Goal: Obtain resource: Download file/media

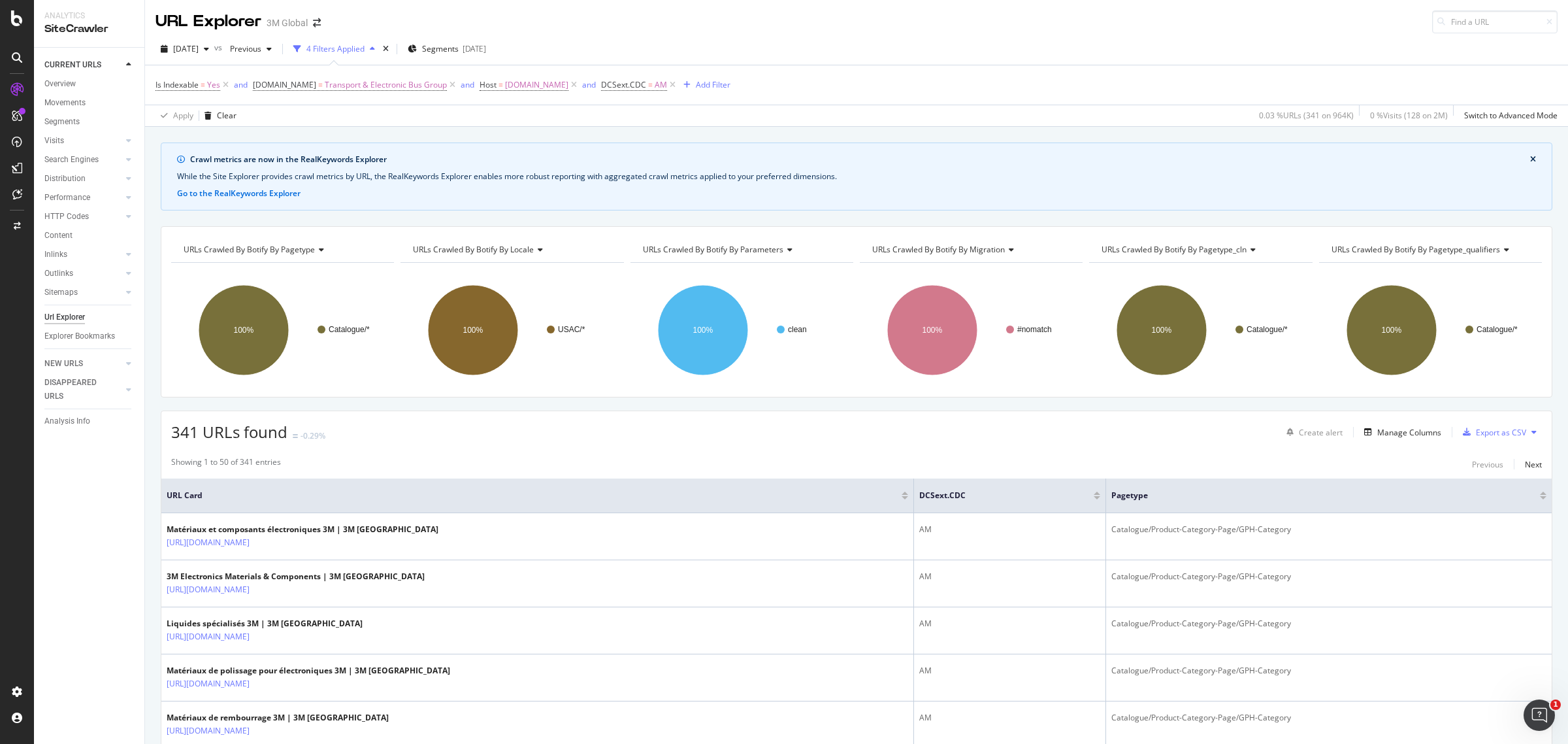
click at [1254, 433] on button at bounding box center [1535, 432] width 16 height 21
click at [1254, 436] on span "Export XML Sitemaps" at bounding box center [1465, 434] width 78 height 12
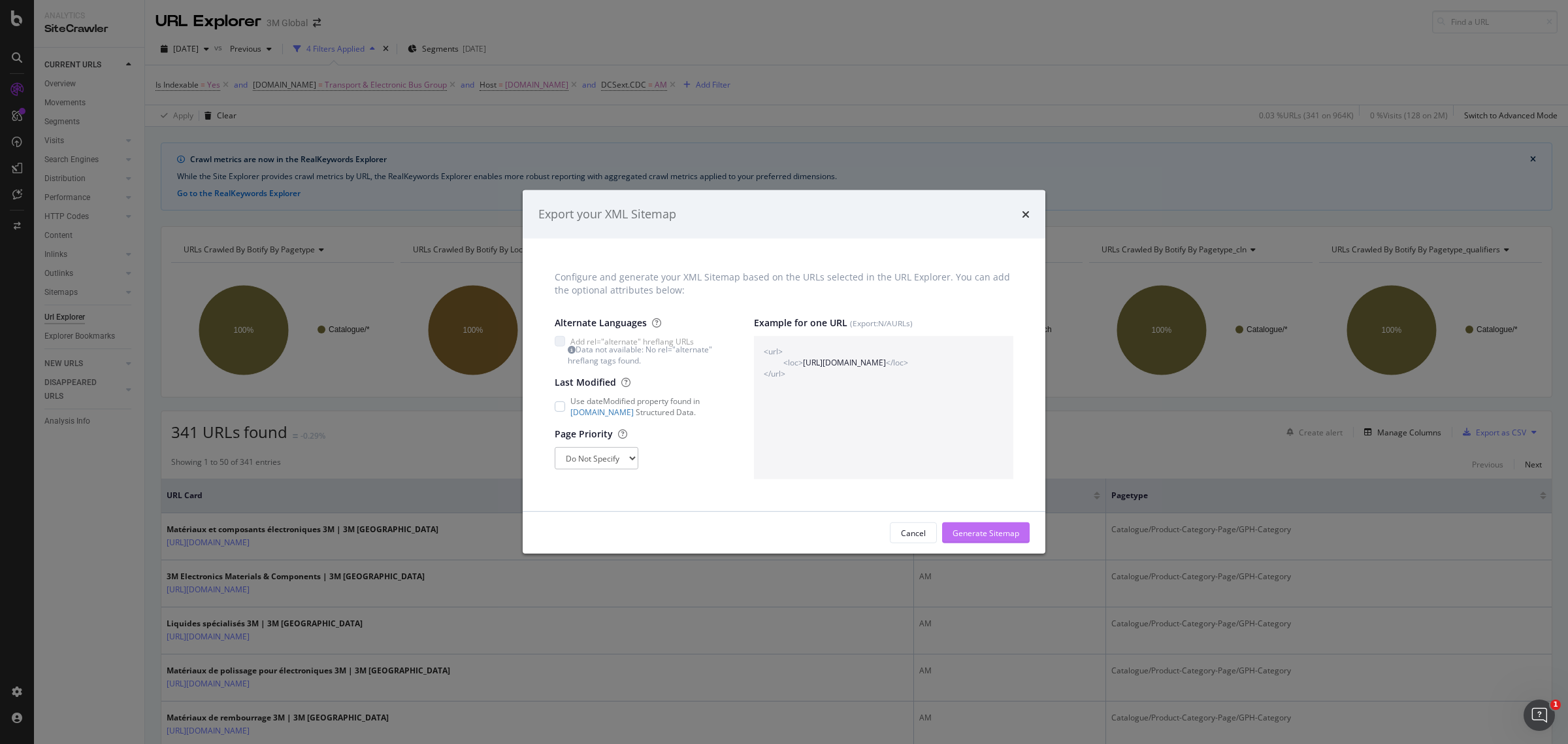
click at [987, 526] on div "Generate Sitemap" at bounding box center [986, 533] width 67 height 20
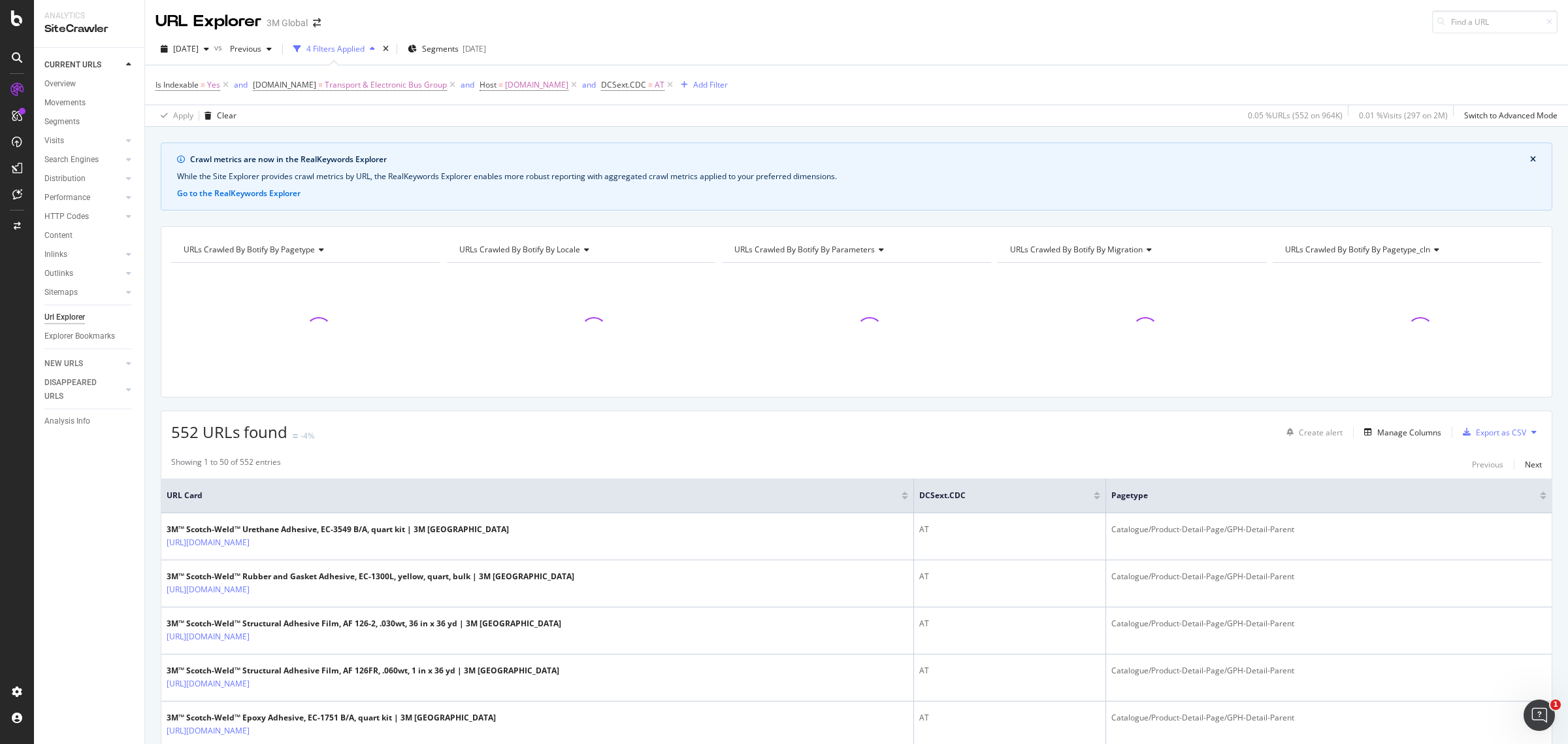
click at [1254, 429] on icon at bounding box center [1534, 432] width 5 height 8
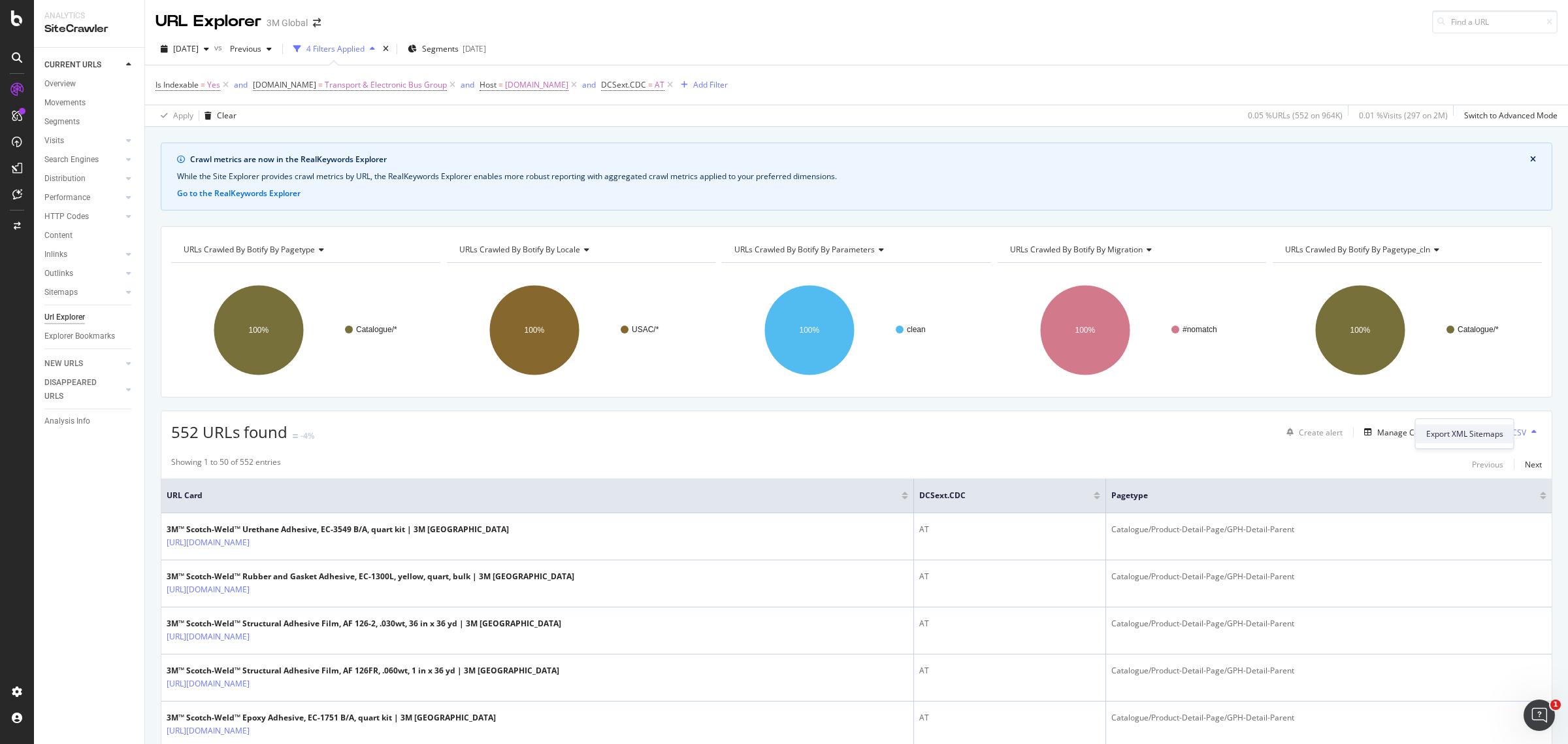
click at [1254, 439] on span "Export XML Sitemaps" at bounding box center [1465, 434] width 78 height 12
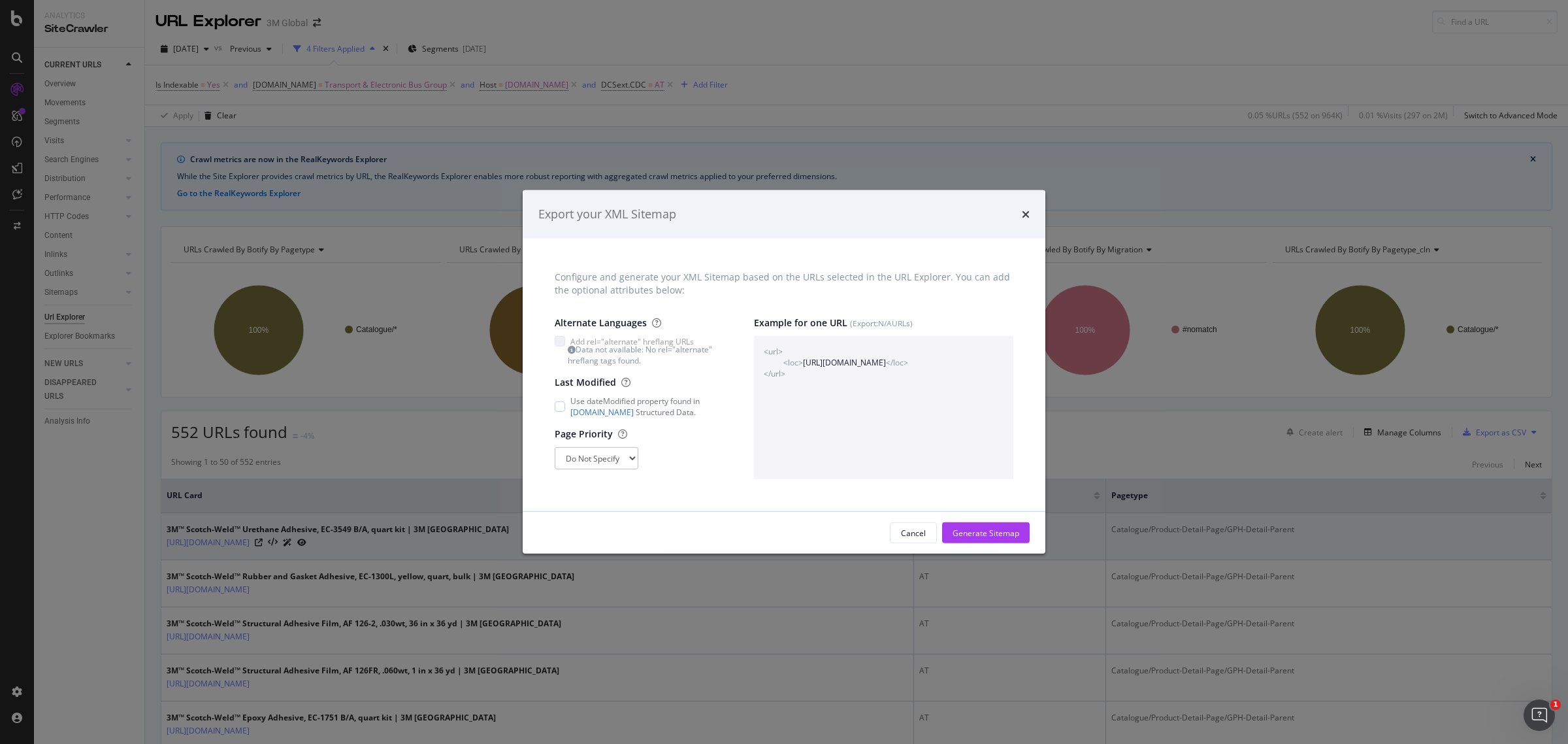
drag, startPoint x: 981, startPoint y: 536, endPoint x: 973, endPoint y: 537, distance: 8.1
click at [981, 537] on div "Generate Sitemap" at bounding box center [986, 532] width 67 height 11
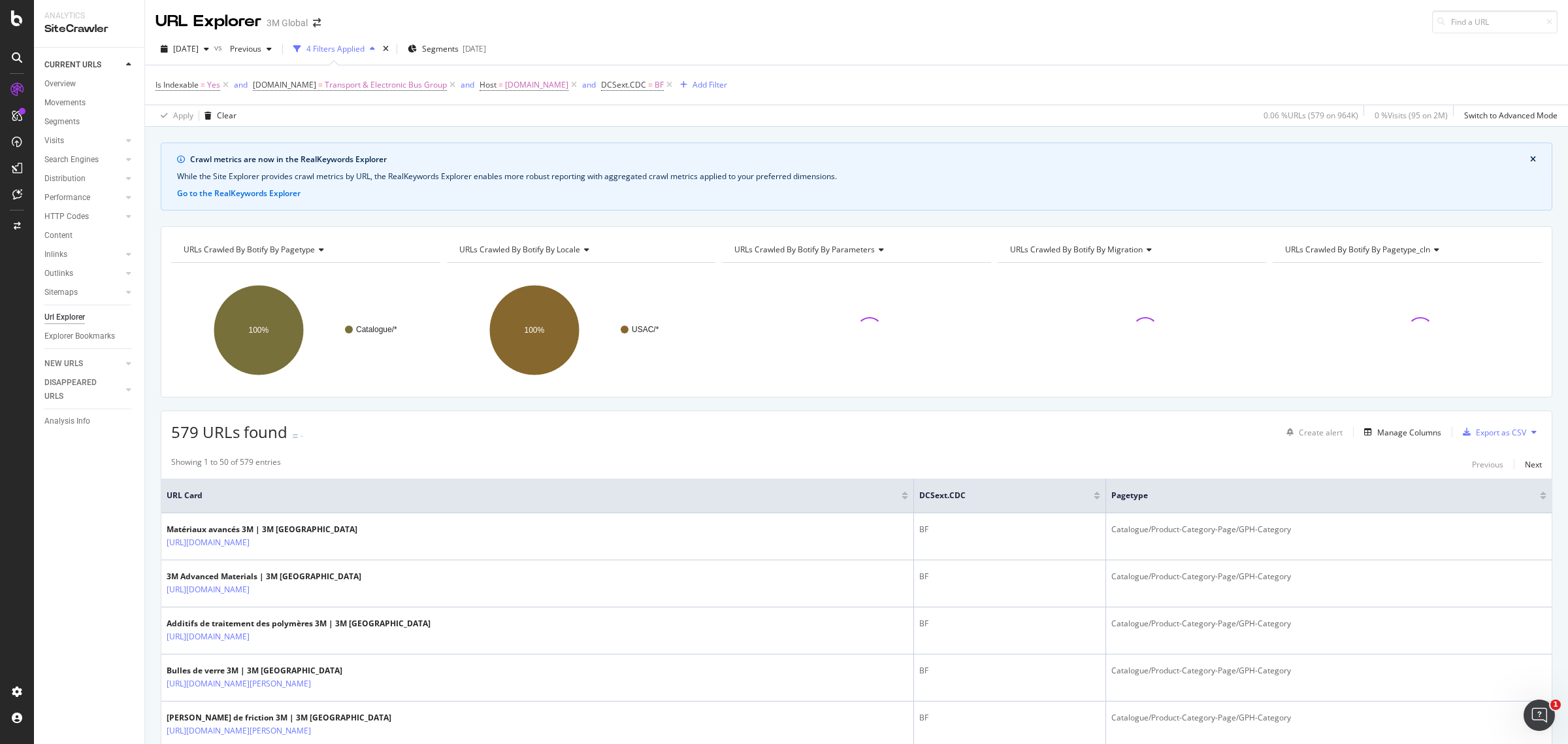
click at [1254, 432] on icon at bounding box center [1534, 432] width 5 height 8
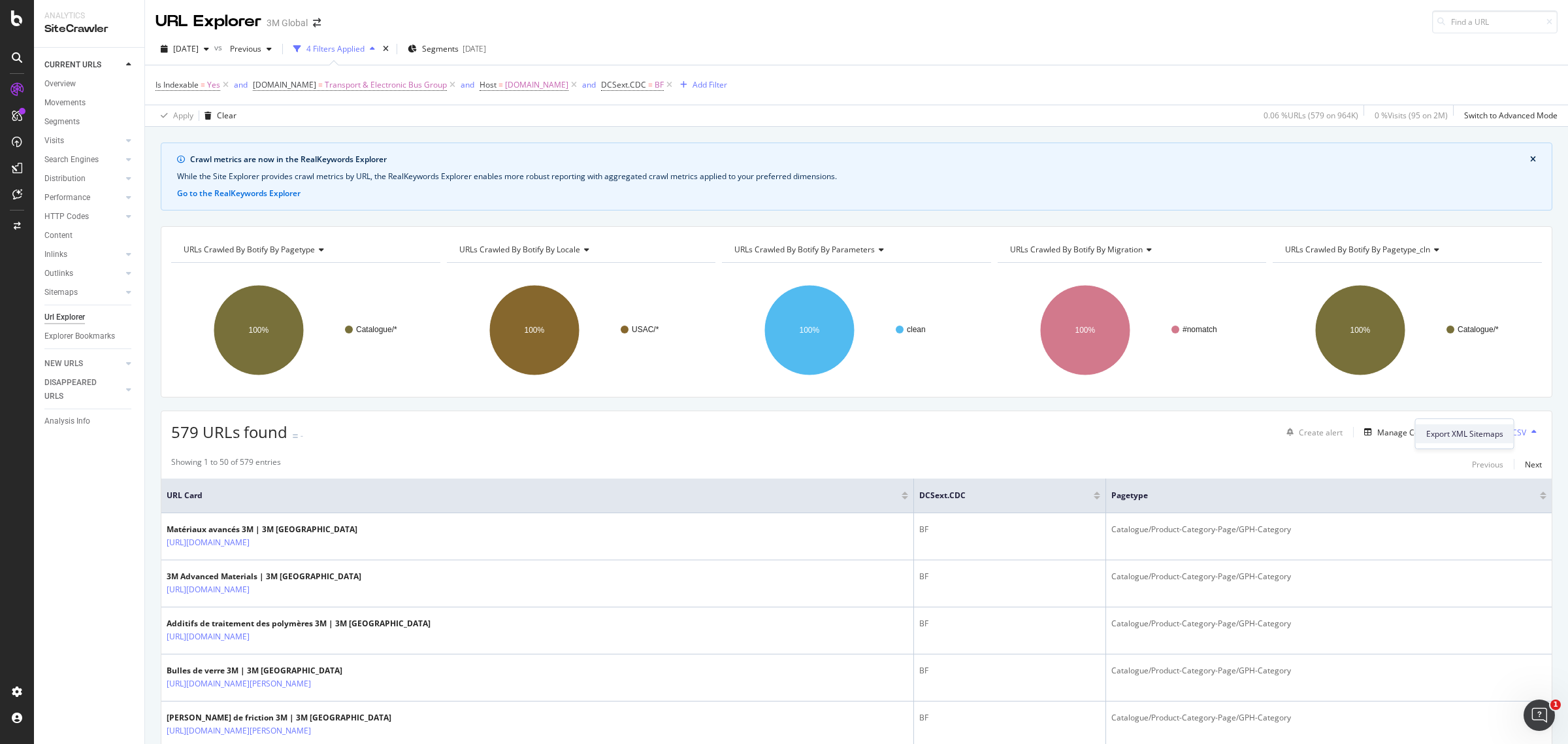
click at [1254, 429] on span "Export XML Sitemaps" at bounding box center [1465, 434] width 78 height 12
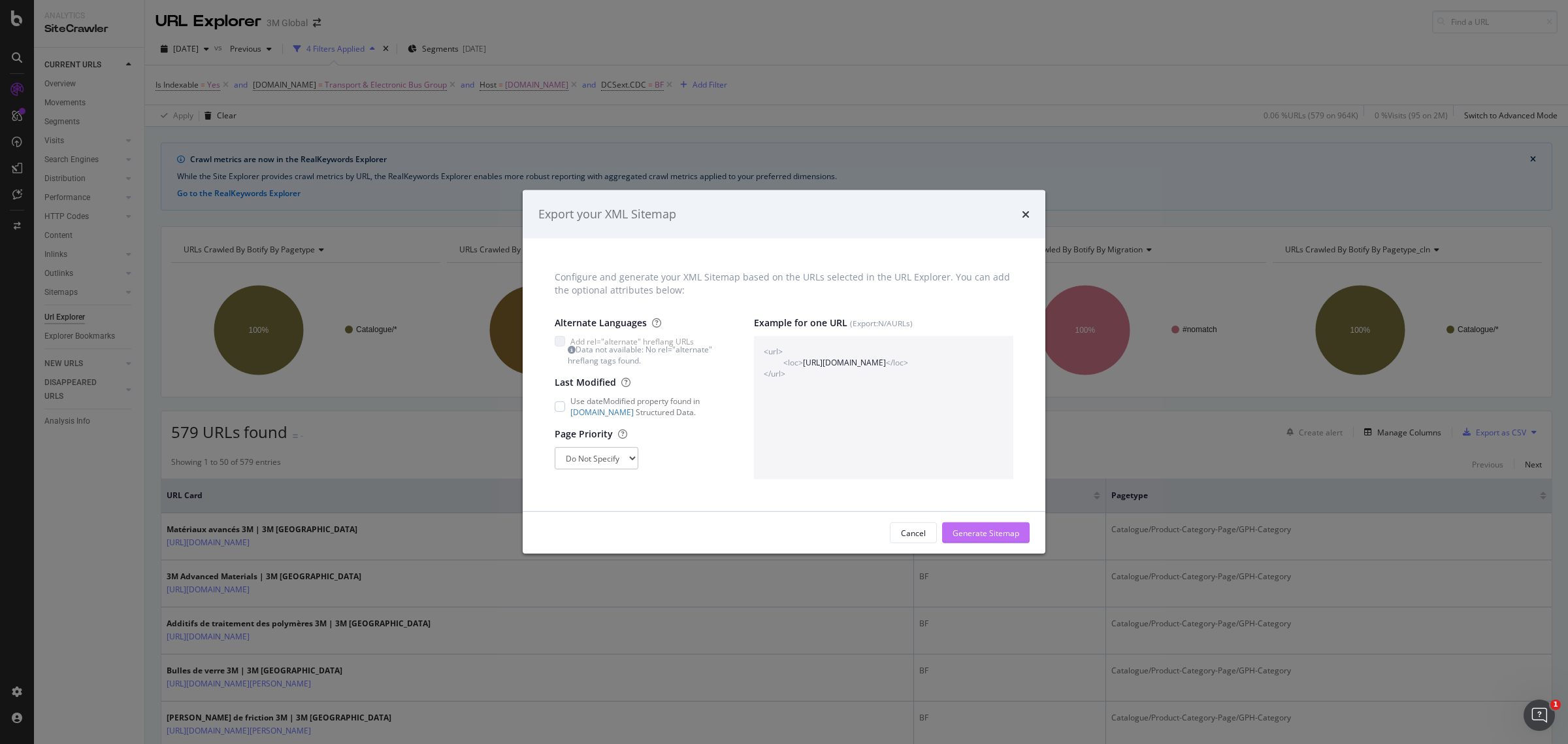
click at [1002, 530] on div "Generate Sitemap" at bounding box center [986, 532] width 67 height 11
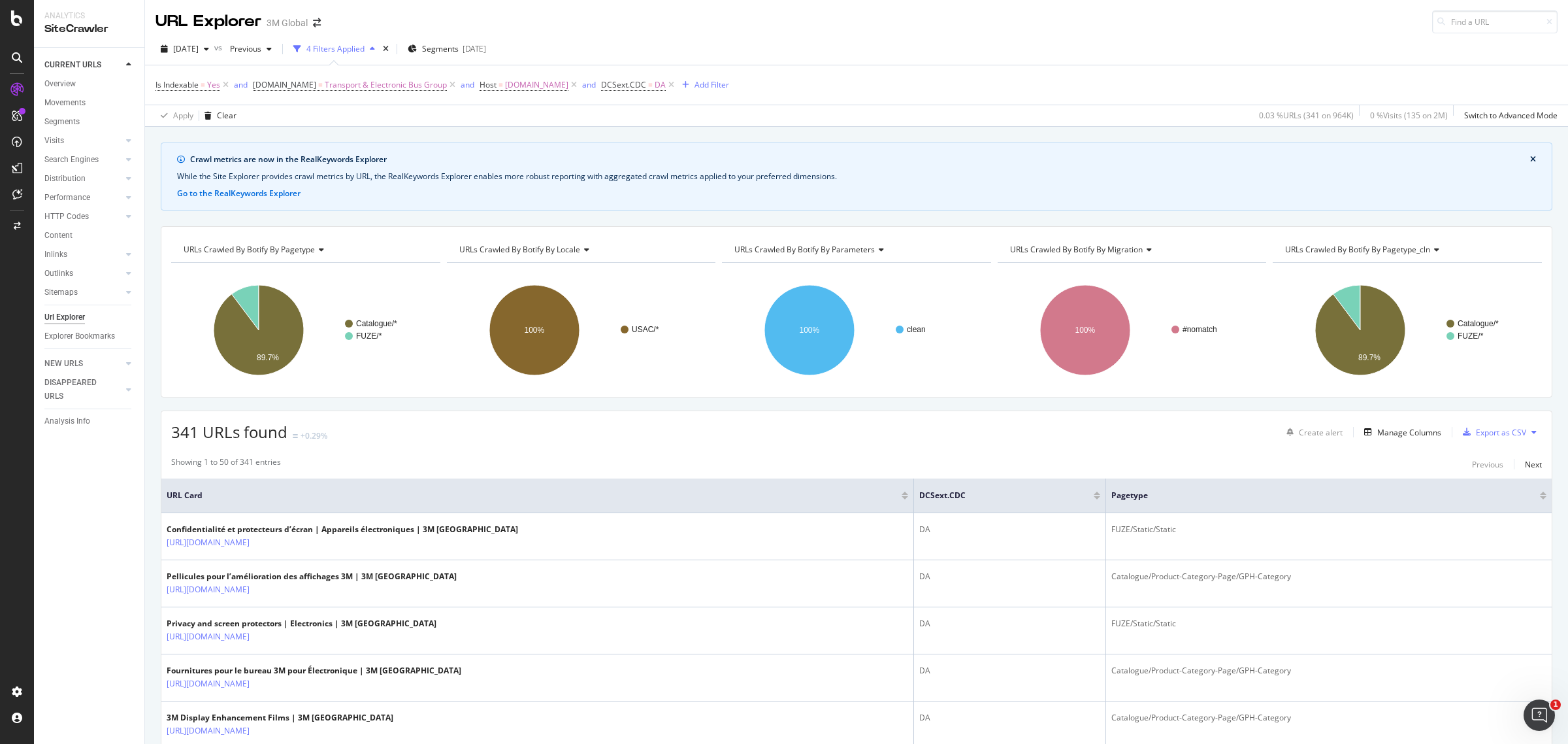
click at [1254, 433] on icon at bounding box center [1534, 432] width 5 height 8
drag, startPoint x: 1468, startPoint y: 446, endPoint x: 1467, endPoint y: 435, distance: 11.0
click at [1254, 445] on div "Export XML Sitemaps" at bounding box center [1464, 433] width 99 height 30
click at [1254, 435] on span "Export XML Sitemaps" at bounding box center [1465, 434] width 78 height 12
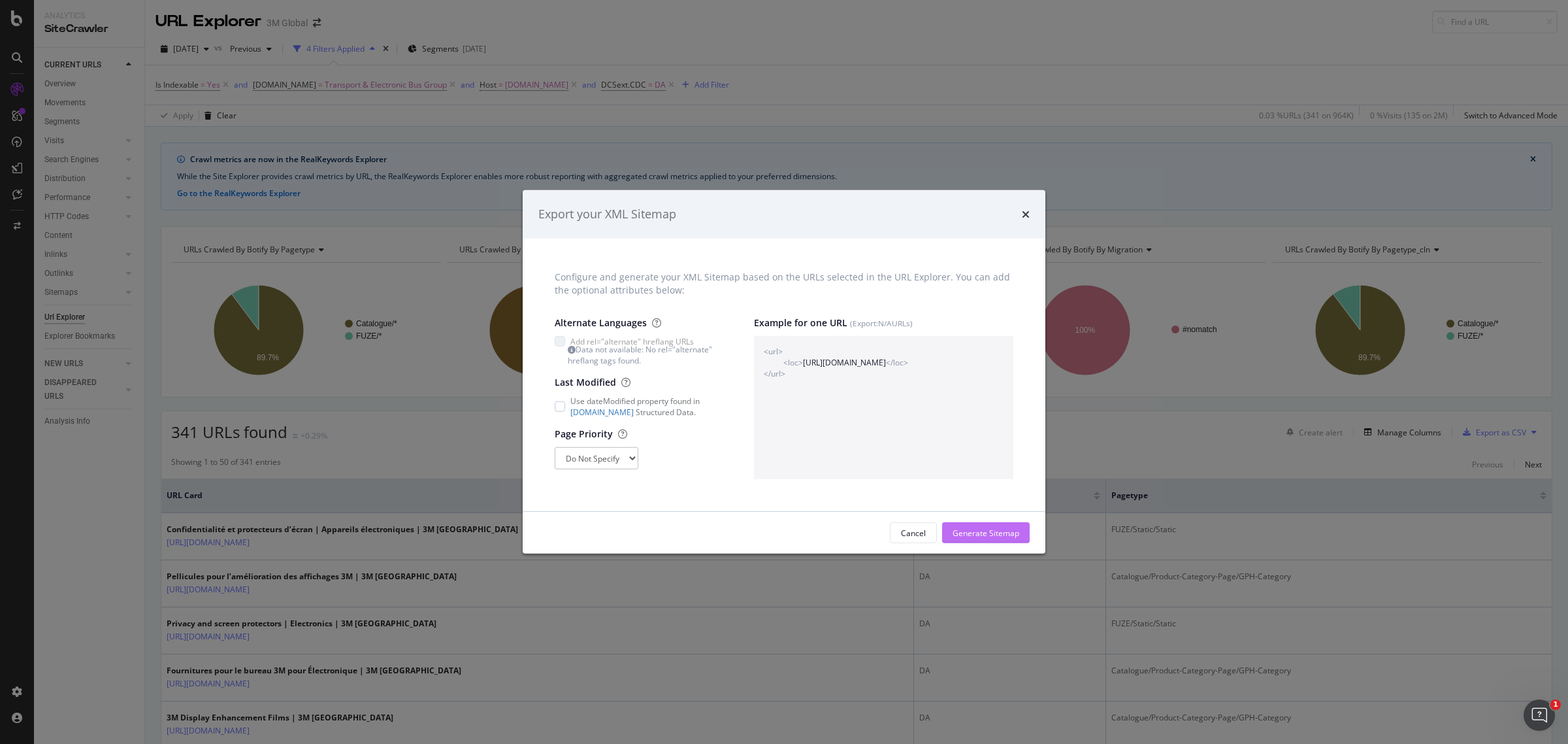
click at [990, 529] on div "Generate Sitemap" at bounding box center [986, 532] width 67 height 11
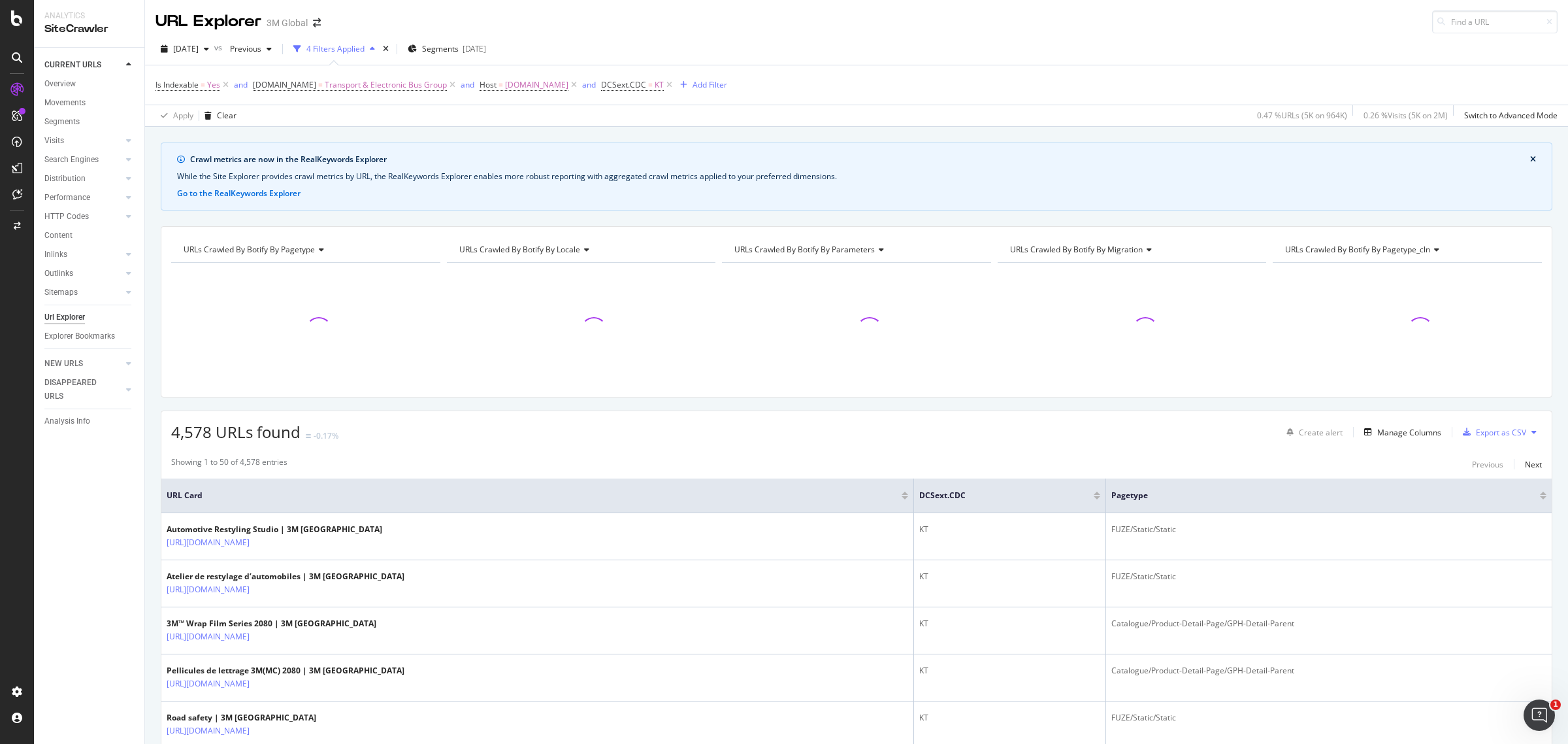
click at [1254, 433] on icon at bounding box center [1534, 432] width 5 height 8
click at [1254, 435] on span "Export XML Sitemaps" at bounding box center [1465, 434] width 78 height 12
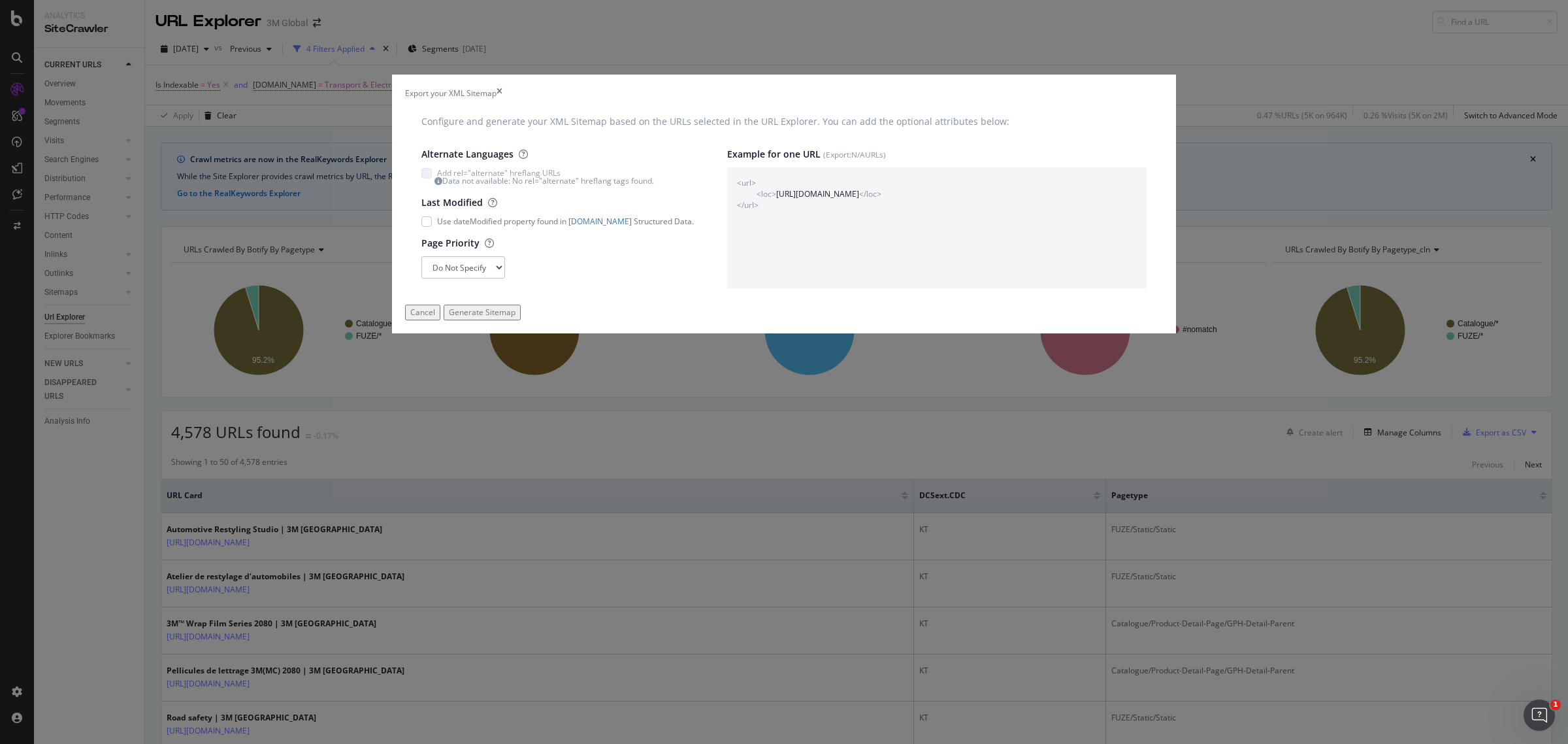
click at [515, 318] on div "Generate Sitemap" at bounding box center [482, 311] width 67 height 11
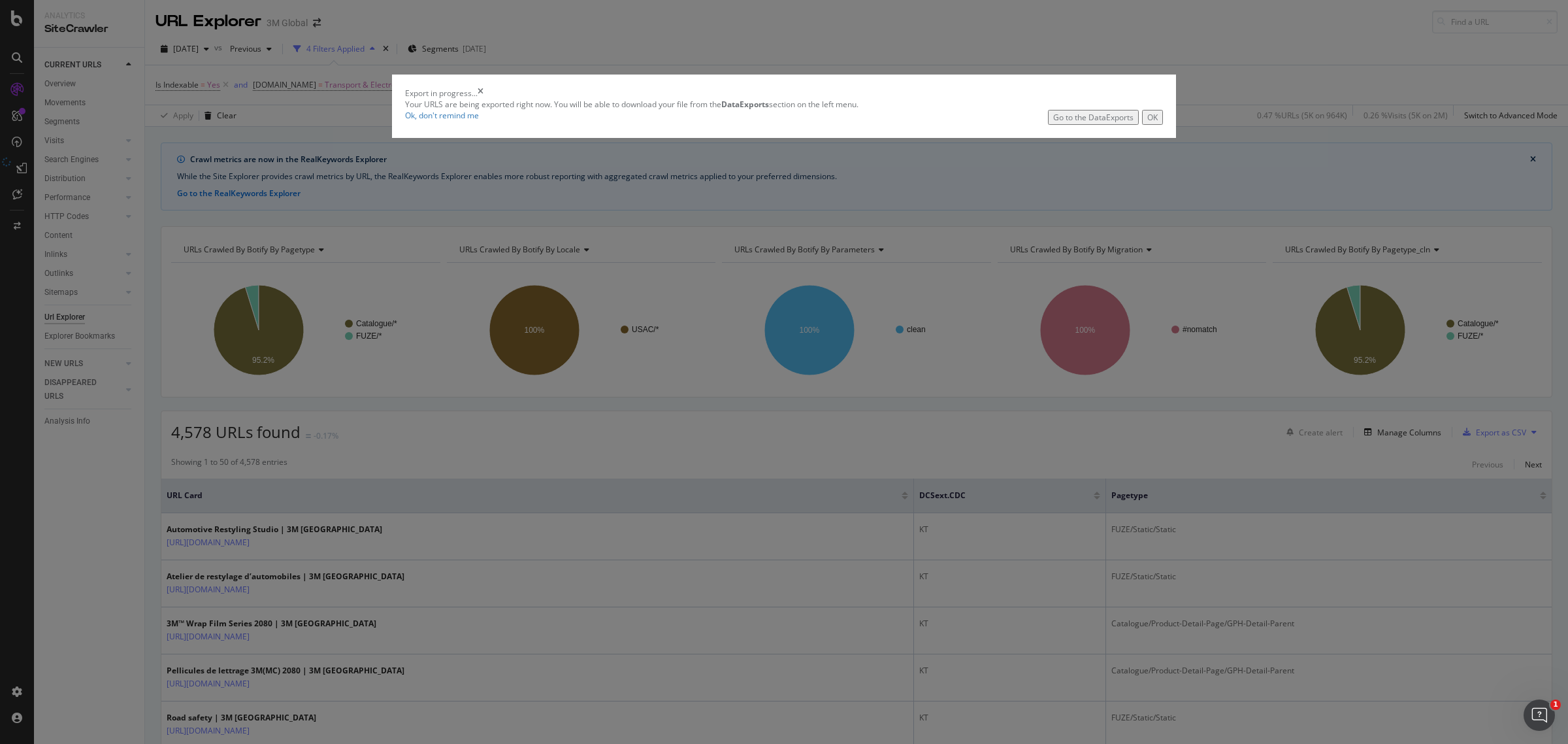
click at [1142, 125] on button "OK" at bounding box center [1152, 117] width 21 height 15
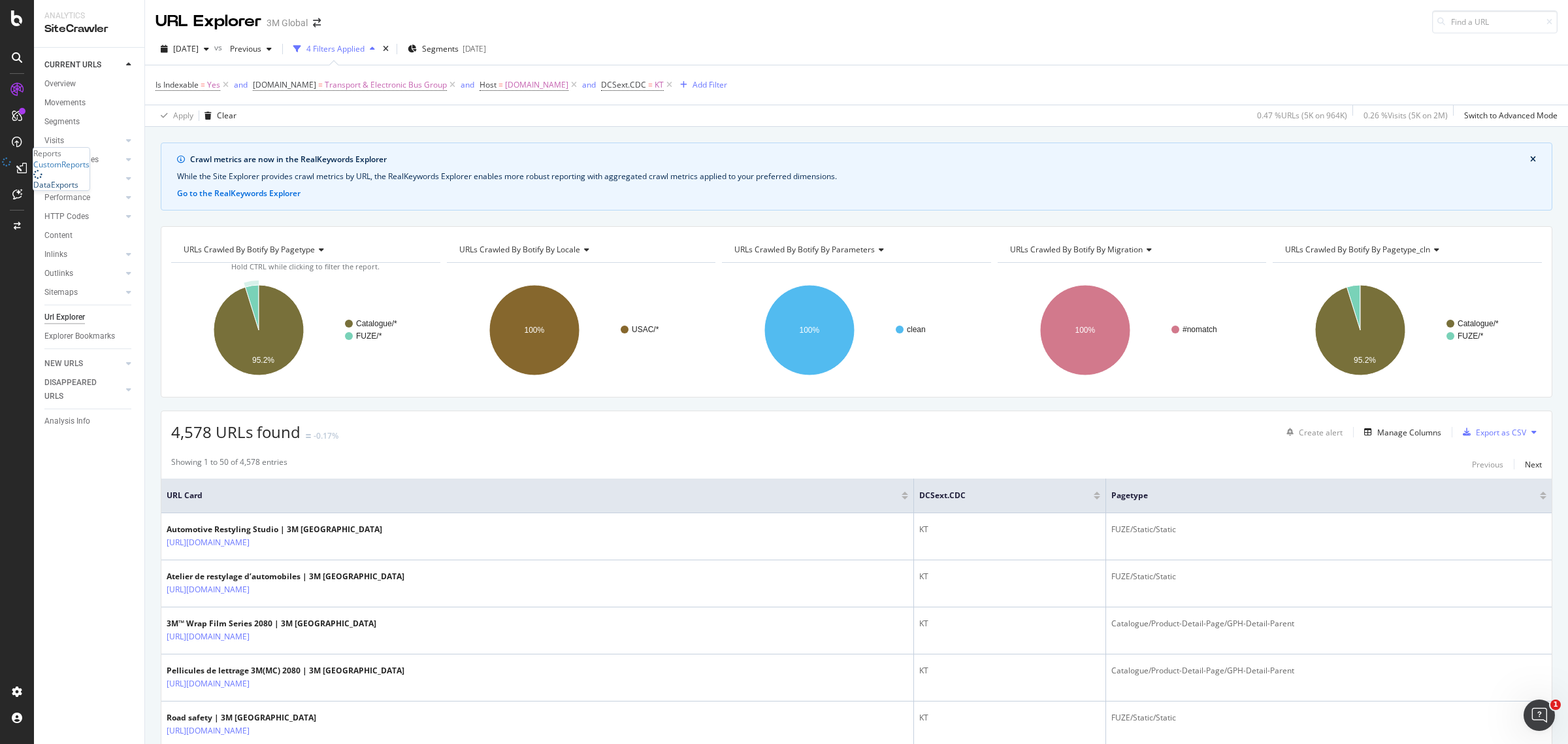
click at [79, 190] on div "CustomReports DataExports" at bounding box center [61, 175] width 56 height 31
click at [78, 190] on div "DataExports" at bounding box center [56, 184] width 45 height 11
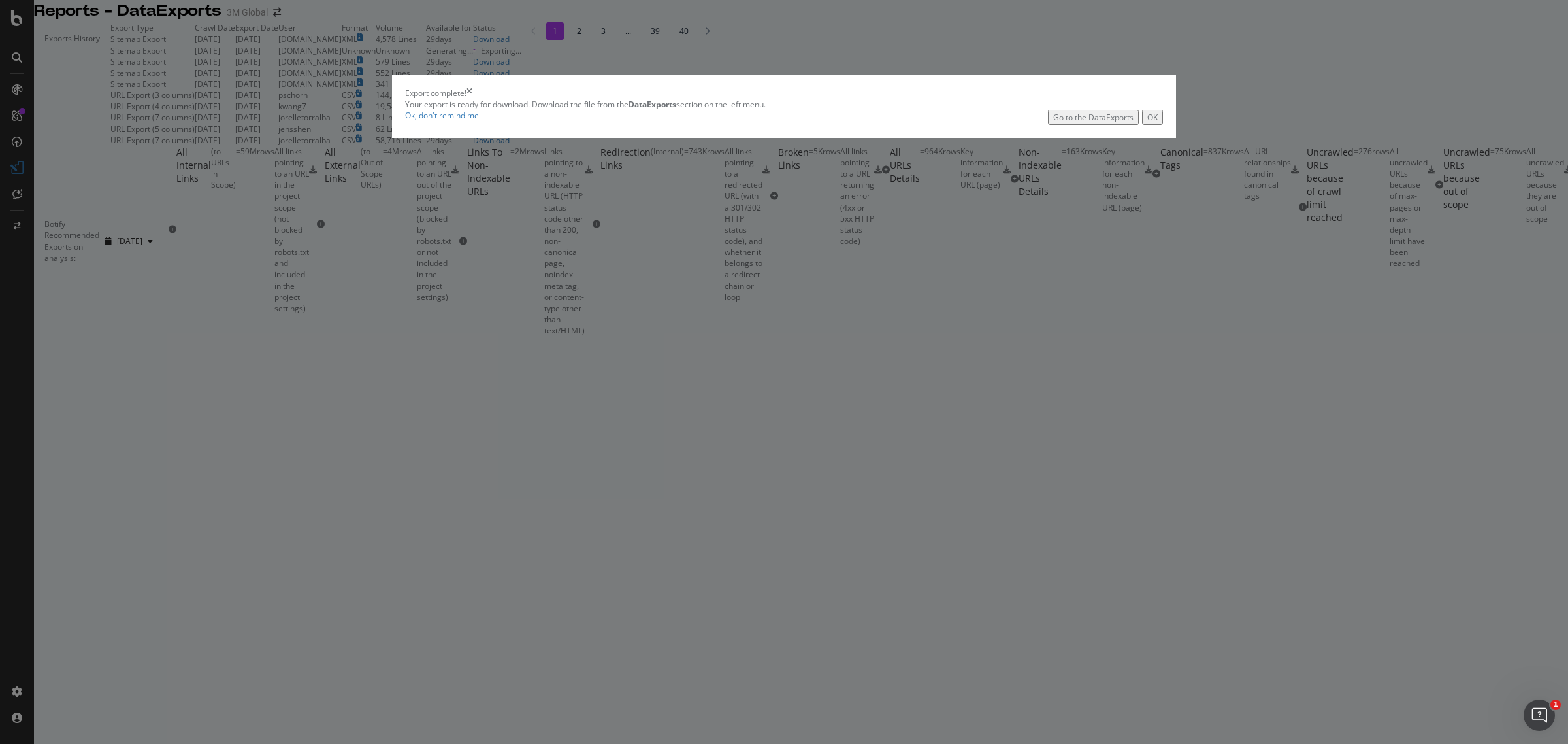
click at [1147, 123] on div "OK" at bounding box center [1152, 117] width 11 height 11
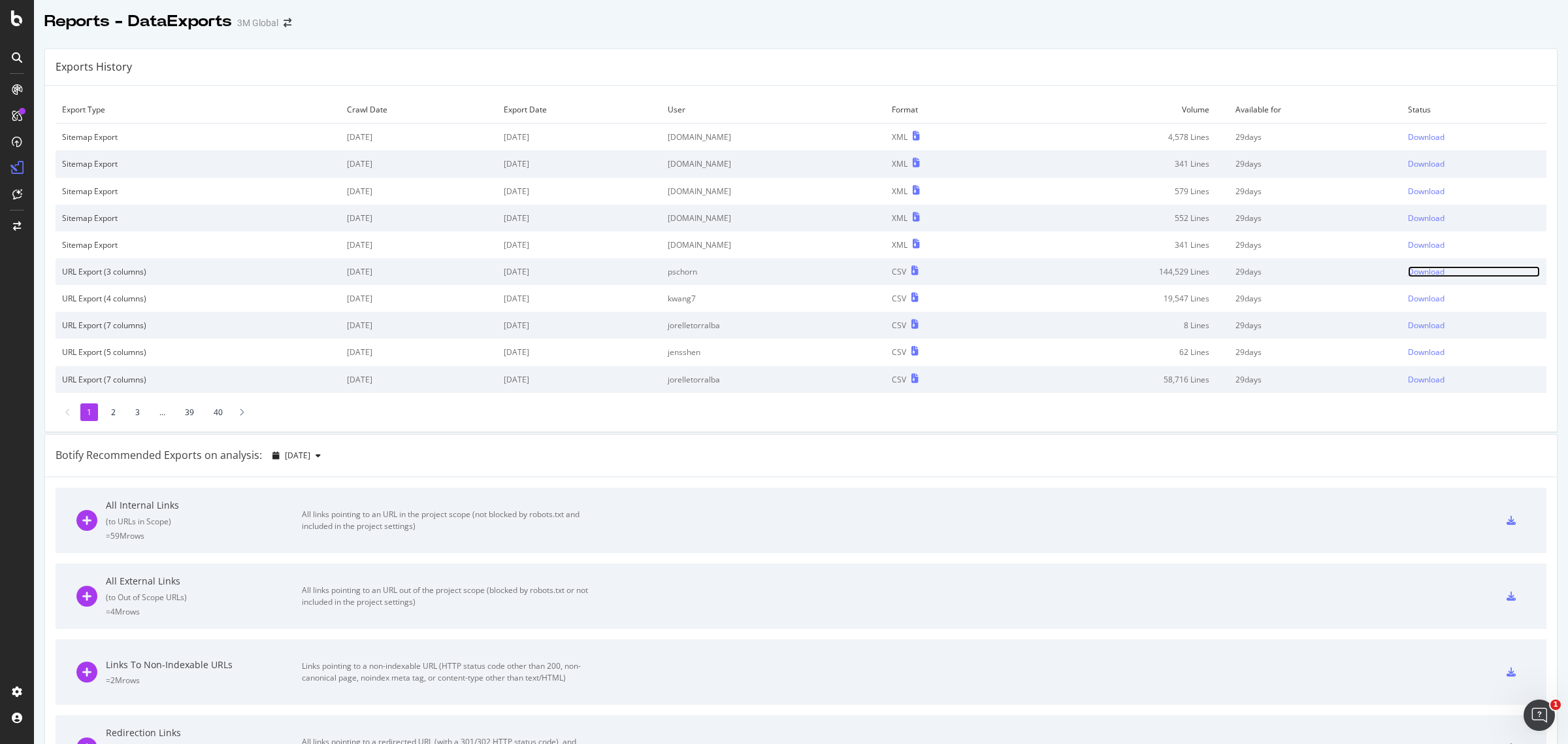
click at [1408, 271] on div "Download" at bounding box center [1426, 271] width 36 height 11
drag, startPoint x: 893, startPoint y: 448, endPoint x: 1092, endPoint y: 249, distance: 281.4
click at [894, 448] on div "Botify Recommended Exports on analysis: [DATE]" at bounding box center [801, 455] width 1512 height 42
click at [1408, 246] on div "Download" at bounding box center [1426, 244] width 36 height 11
click at [1408, 220] on div "Download" at bounding box center [1426, 217] width 36 height 11
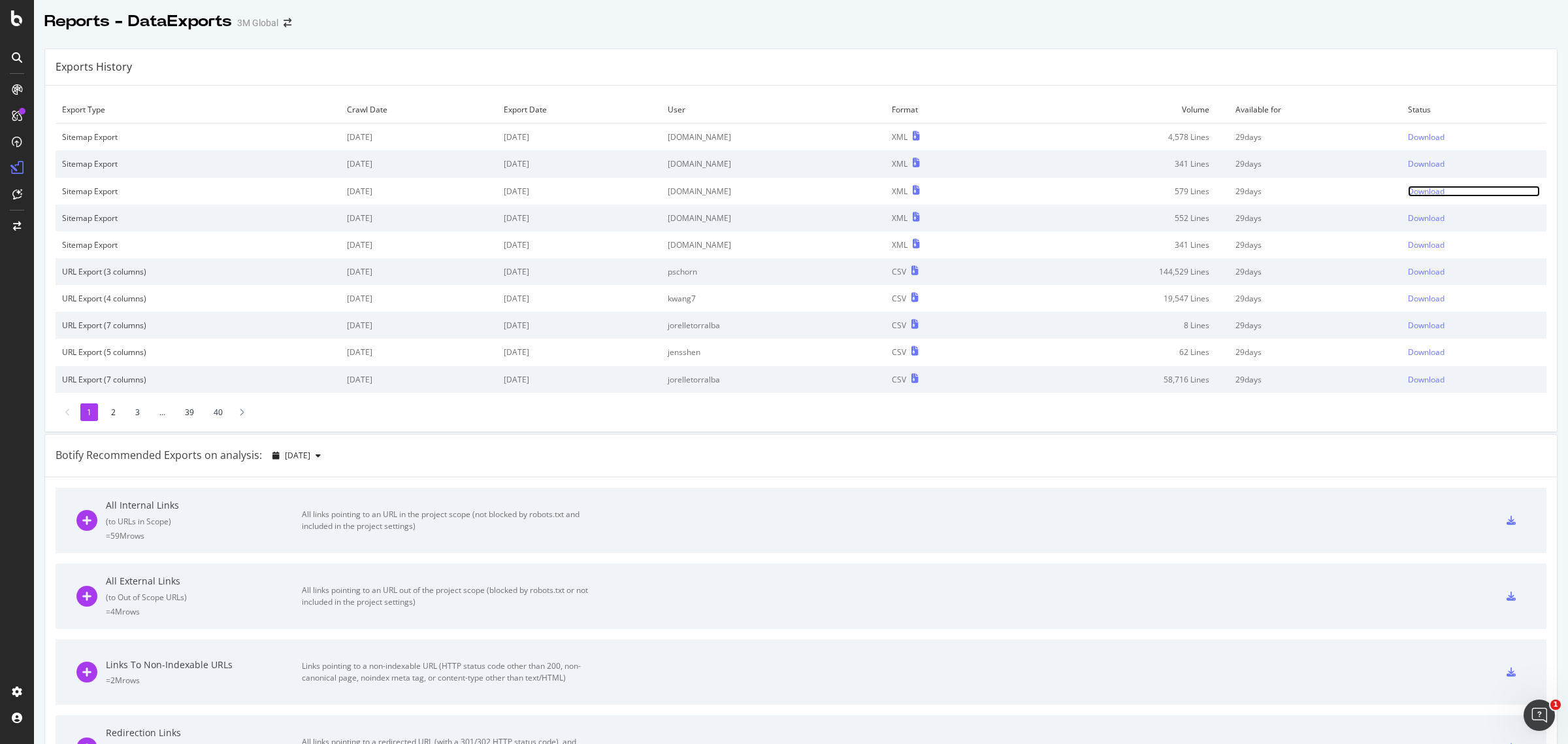
click at [1408, 190] on div "Download" at bounding box center [1426, 190] width 36 height 11
click at [1408, 162] on div "Download" at bounding box center [1426, 163] width 36 height 11
click at [1408, 138] on div "Download" at bounding box center [1426, 136] width 36 height 11
click at [482, 237] on td "[DATE]" at bounding box center [419, 244] width 157 height 27
click at [1408, 247] on div "Download" at bounding box center [1426, 244] width 36 height 11
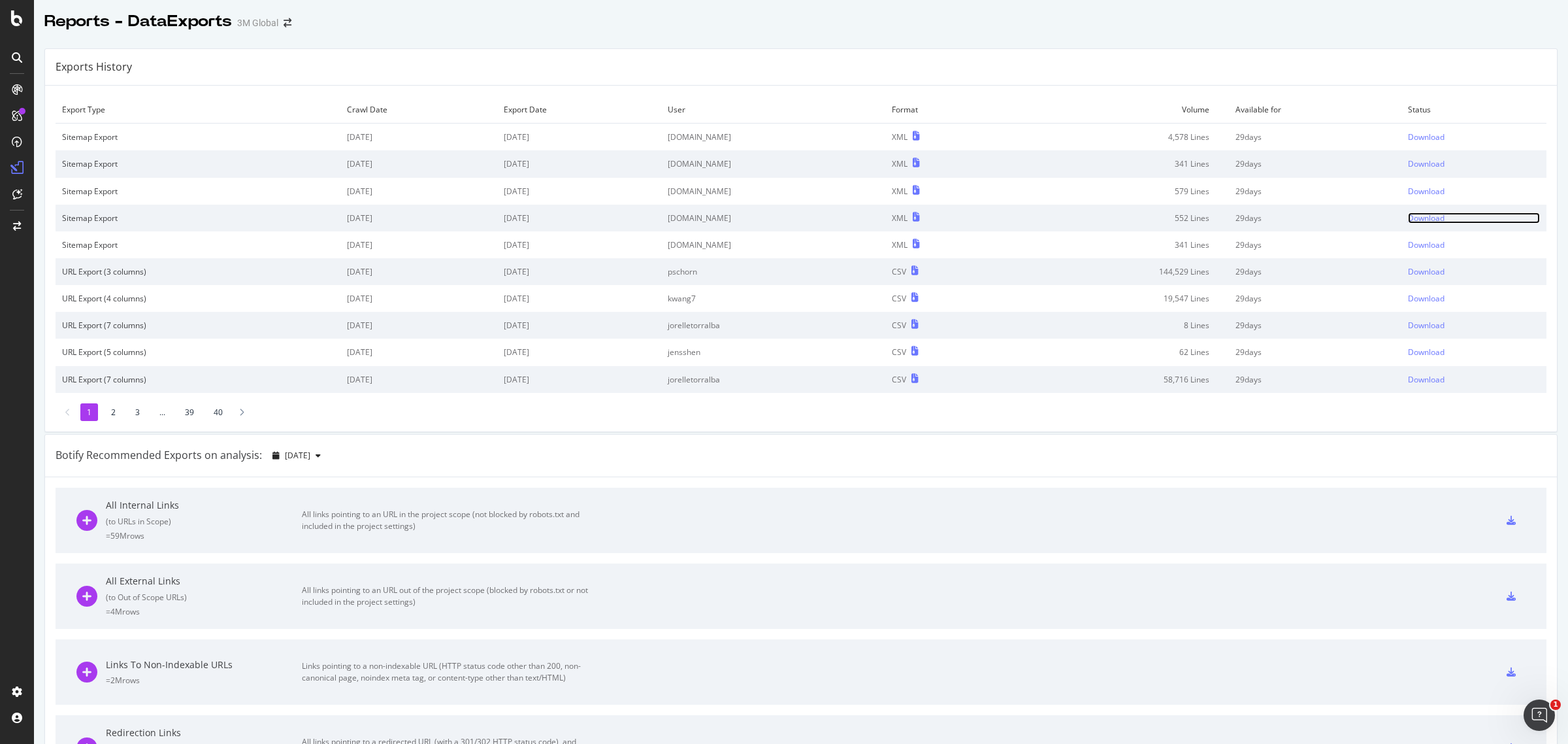
click at [1408, 216] on div "Download" at bounding box center [1426, 217] width 36 height 11
click at [1409, 191] on div "Download" at bounding box center [1426, 190] width 36 height 11
click at [1408, 161] on div "Download" at bounding box center [1426, 163] width 36 height 11
click at [1408, 136] on div "Download" at bounding box center [1426, 136] width 36 height 11
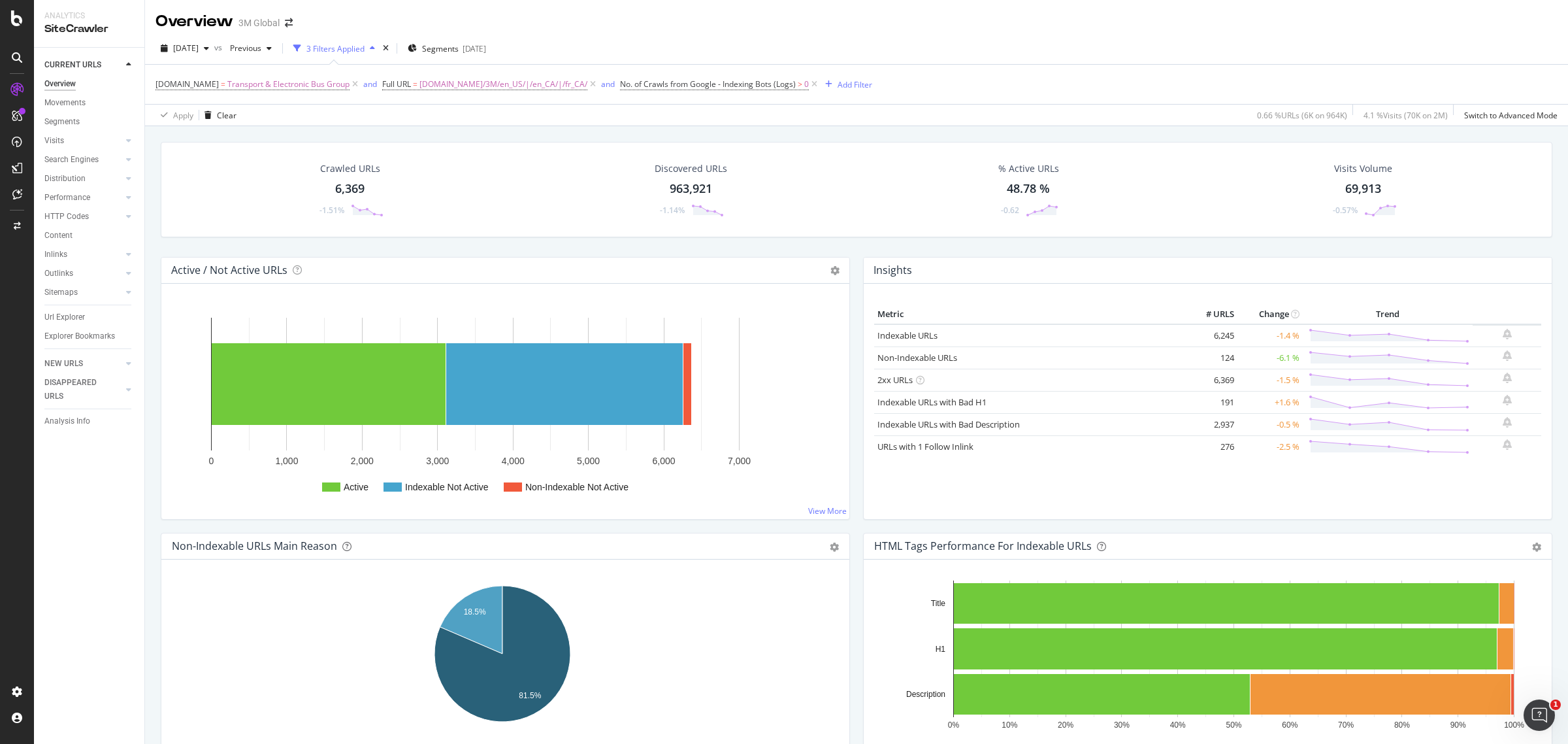
drag, startPoint x: 340, startPoint y: 167, endPoint x: 552, endPoint y: 69, distance: 233.6
click at [340, 167] on div "Crawled URLs" at bounding box center [349, 168] width 60 height 13
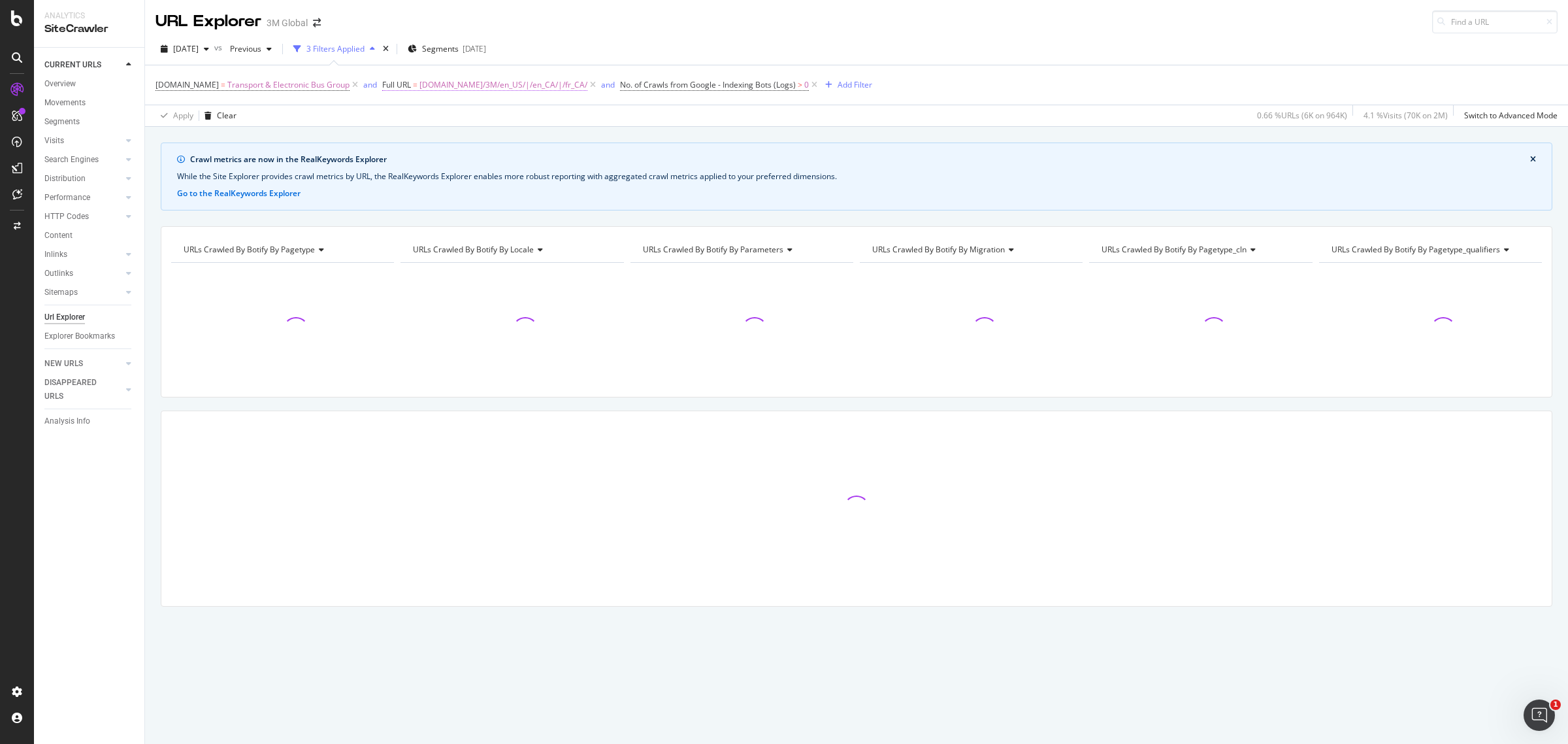
click at [511, 83] on span "www.3m.com/3M/en_US/|/en_CA/|/fr_CA/" at bounding box center [503, 84] width 168 height 19
click at [494, 135] on input "www.3m.com/3M/en_US/|/en_CA/|/fr_CA/" at bounding box center [453, 138] width 124 height 21
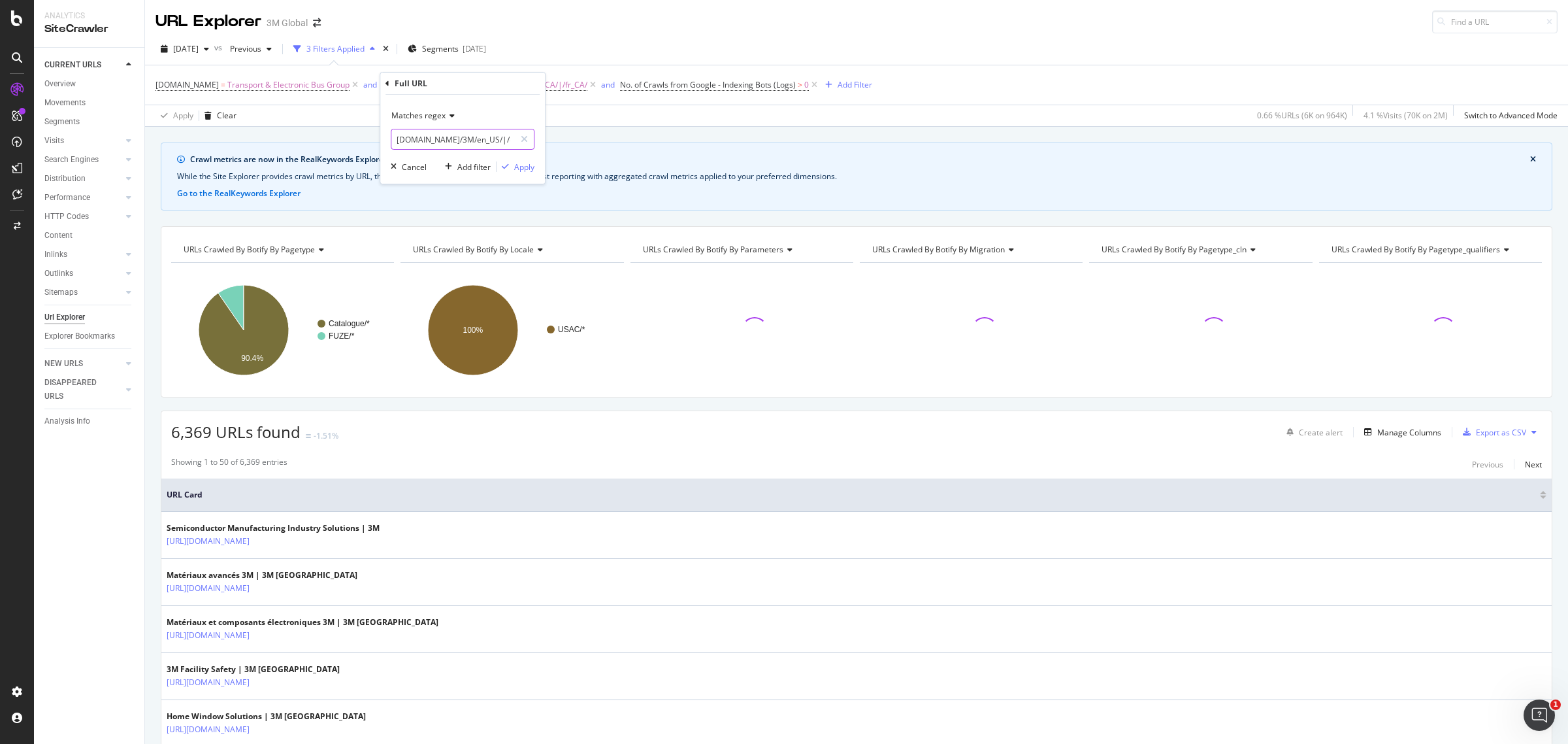
drag, startPoint x: 491, startPoint y: 138, endPoint x: 161, endPoint y: 135, distance: 330.0
click at [165, 136] on body "Analytics SiteCrawler CURRENT URLS Overview Movements Segments Visits Analysis …" at bounding box center [784, 372] width 1568 height 744
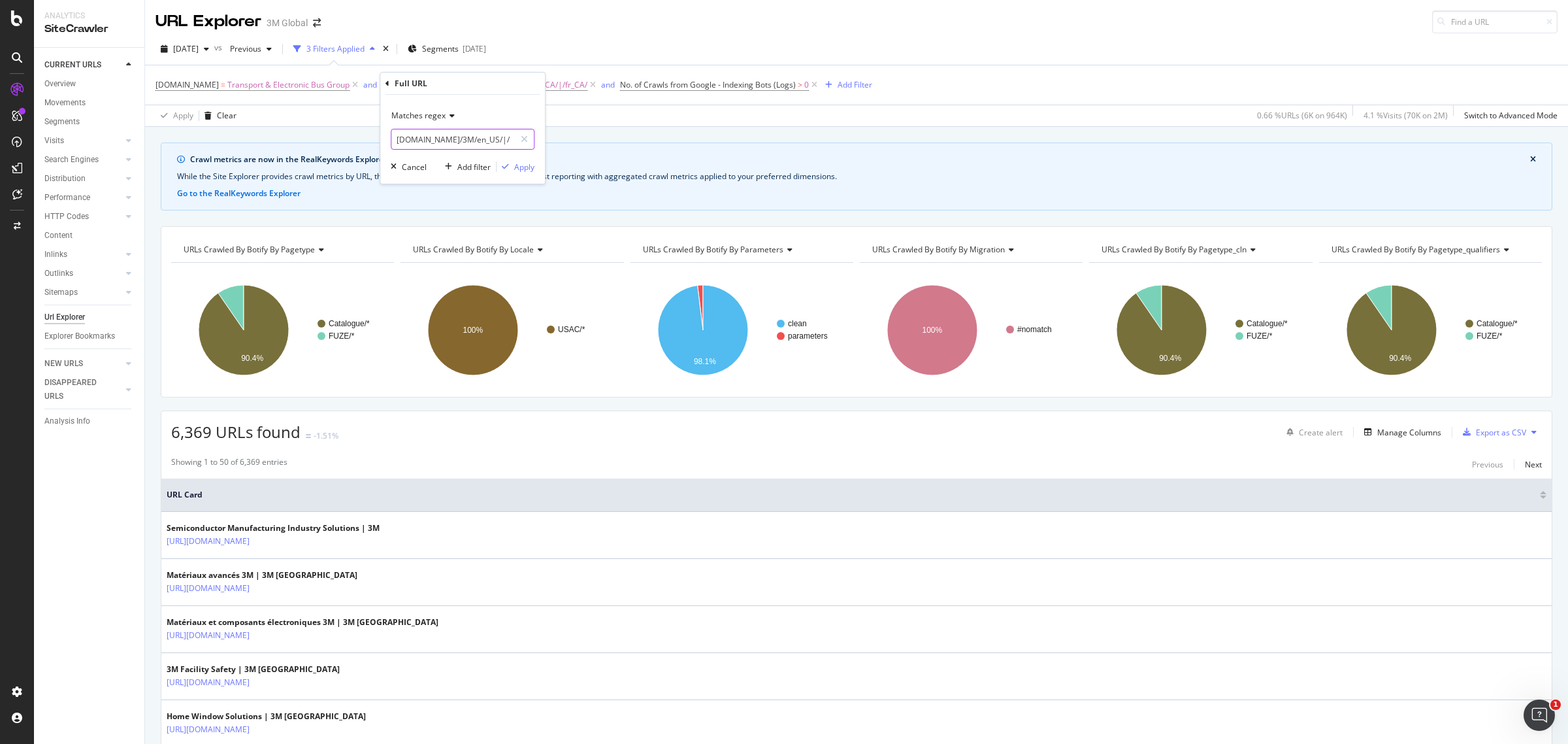
click at [395, 137] on input "www.3m.com/3M/en_US/|/en_CA/|/fr_CA/" at bounding box center [453, 138] width 124 height 21
type input "/en_CA/|/fr_CA/"
click at [527, 165] on div "Apply" at bounding box center [524, 166] width 21 height 11
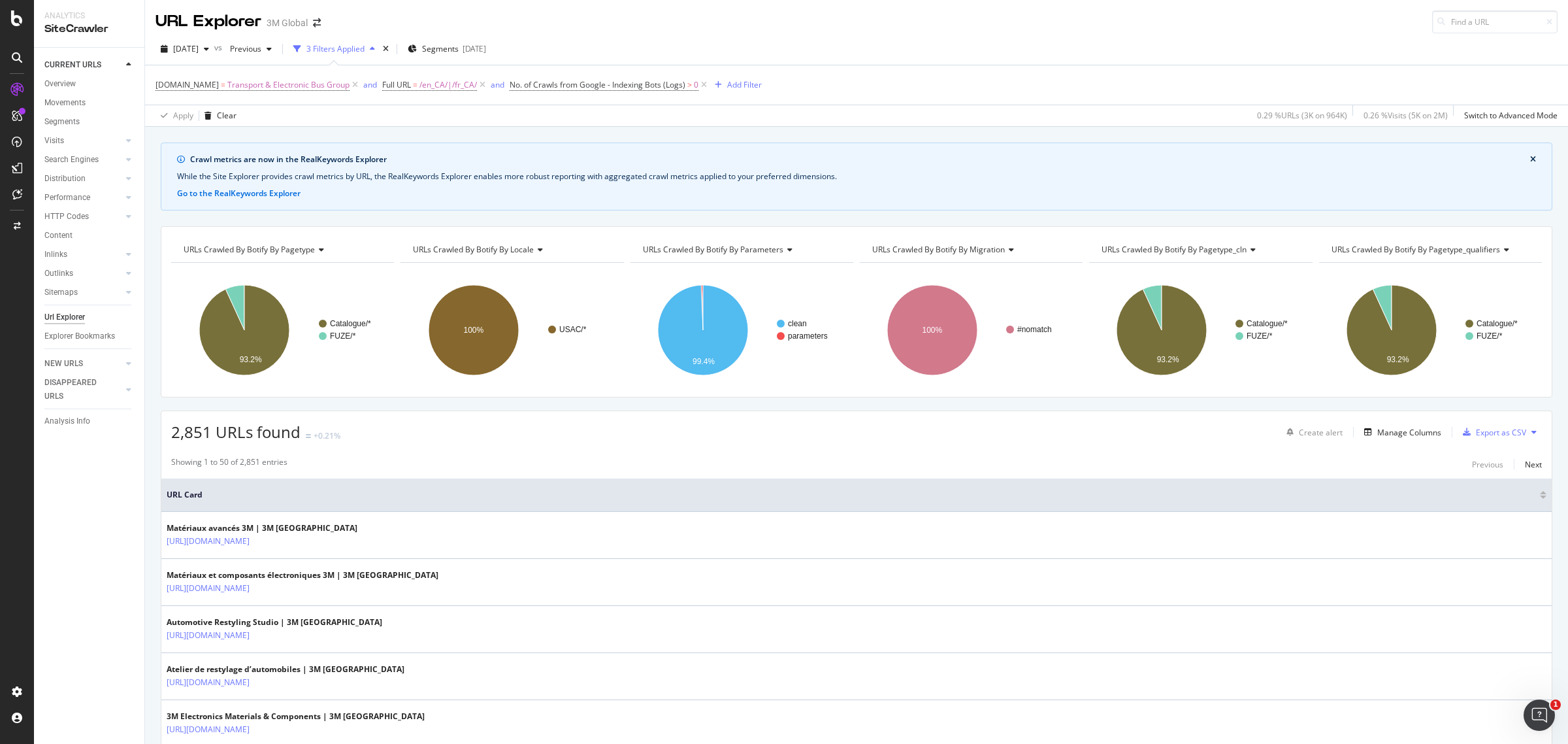
click at [556, 249] on div "URLs Crawled By Botify By locale" at bounding box center [510, 249] width 201 height 21
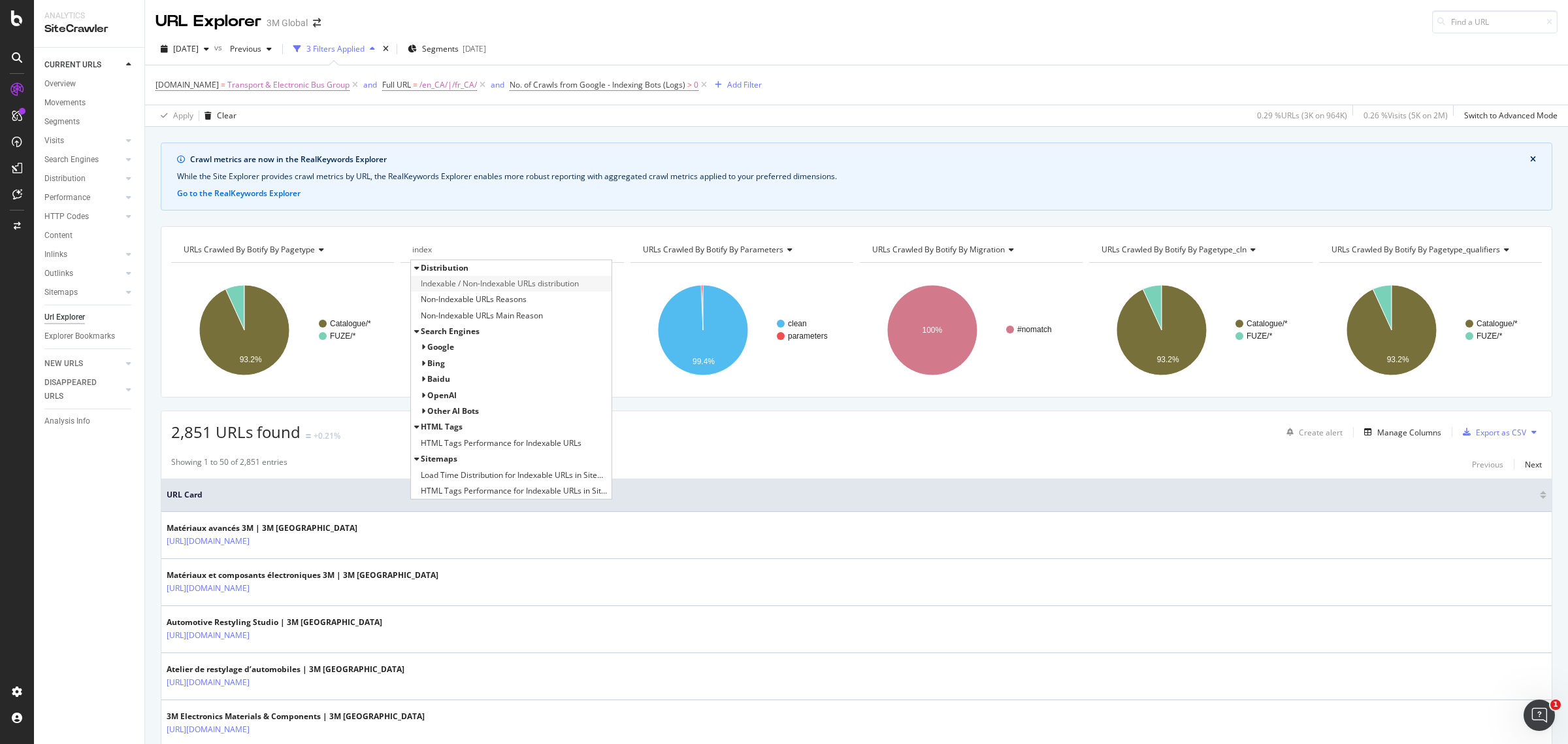
type input "index"
click at [538, 283] on span "Indexable / Non-Indexable URLs distribution" at bounding box center [499, 283] width 158 height 13
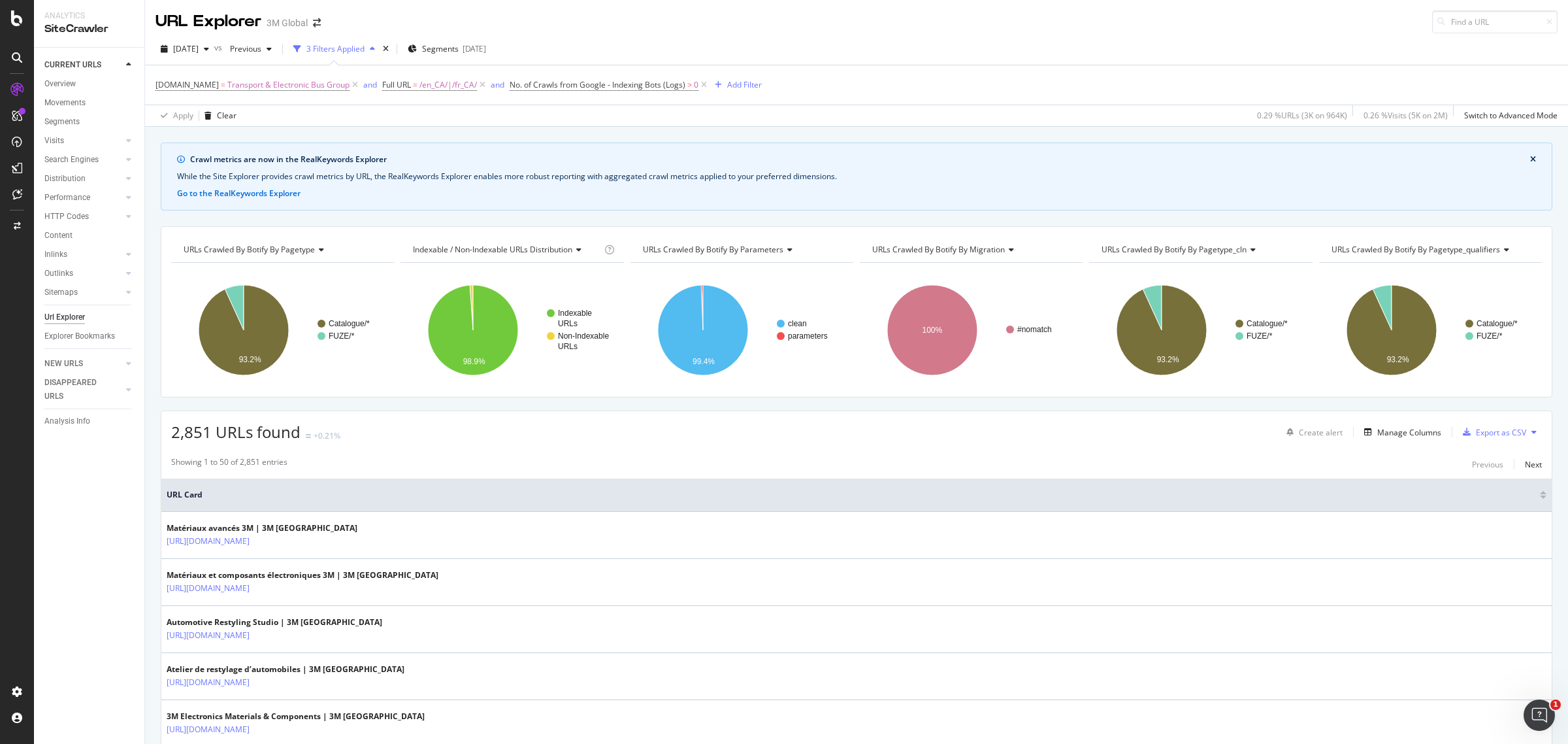
drag, startPoint x: 698, startPoint y: 82, endPoint x: 690, endPoint y: 99, distance: 18.8
click at [700, 82] on icon at bounding box center [704, 84] width 11 height 13
click at [506, 90] on div "Add Filter" at bounding box center [513, 84] width 52 height 15
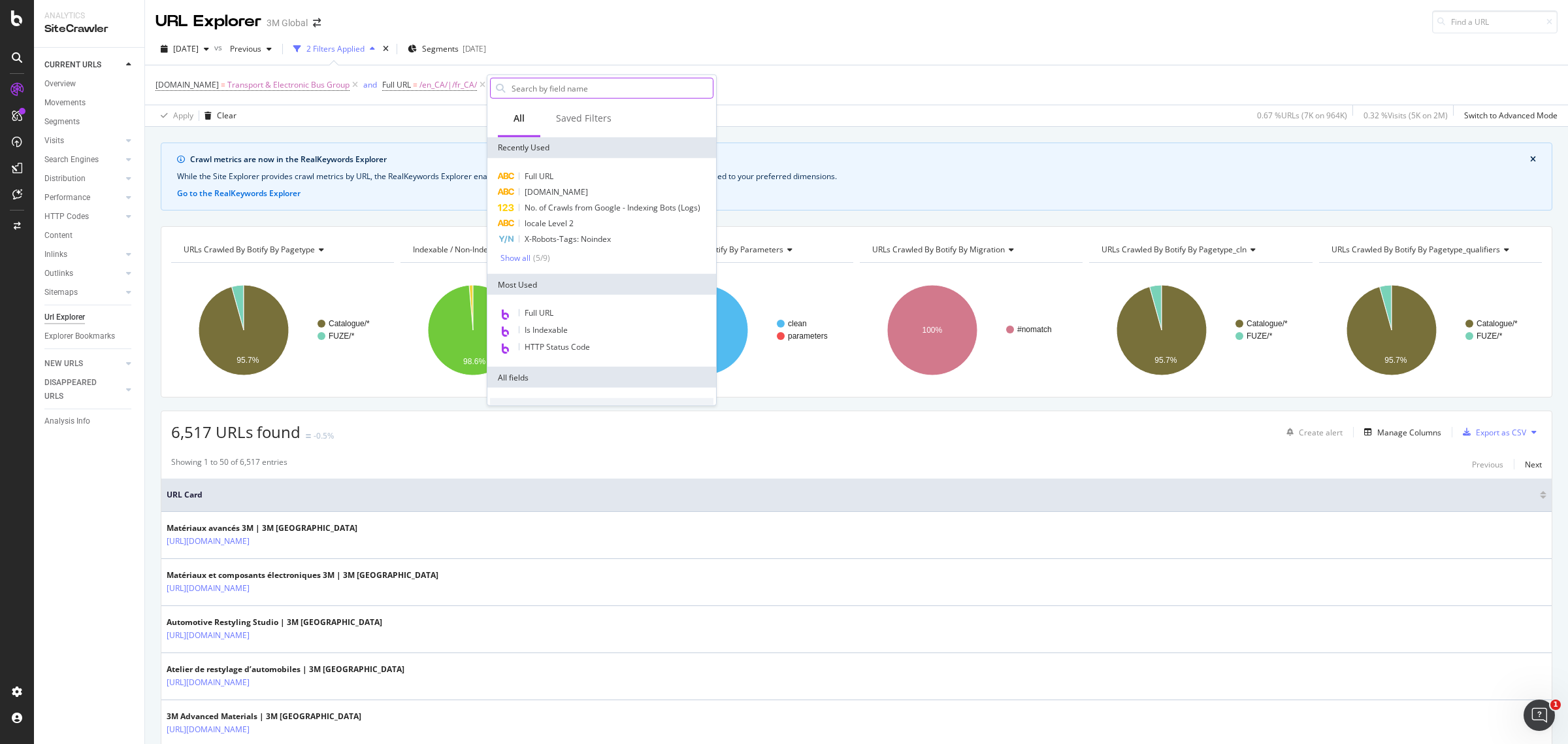
click at [563, 81] on input "text" at bounding box center [611, 88] width 202 height 20
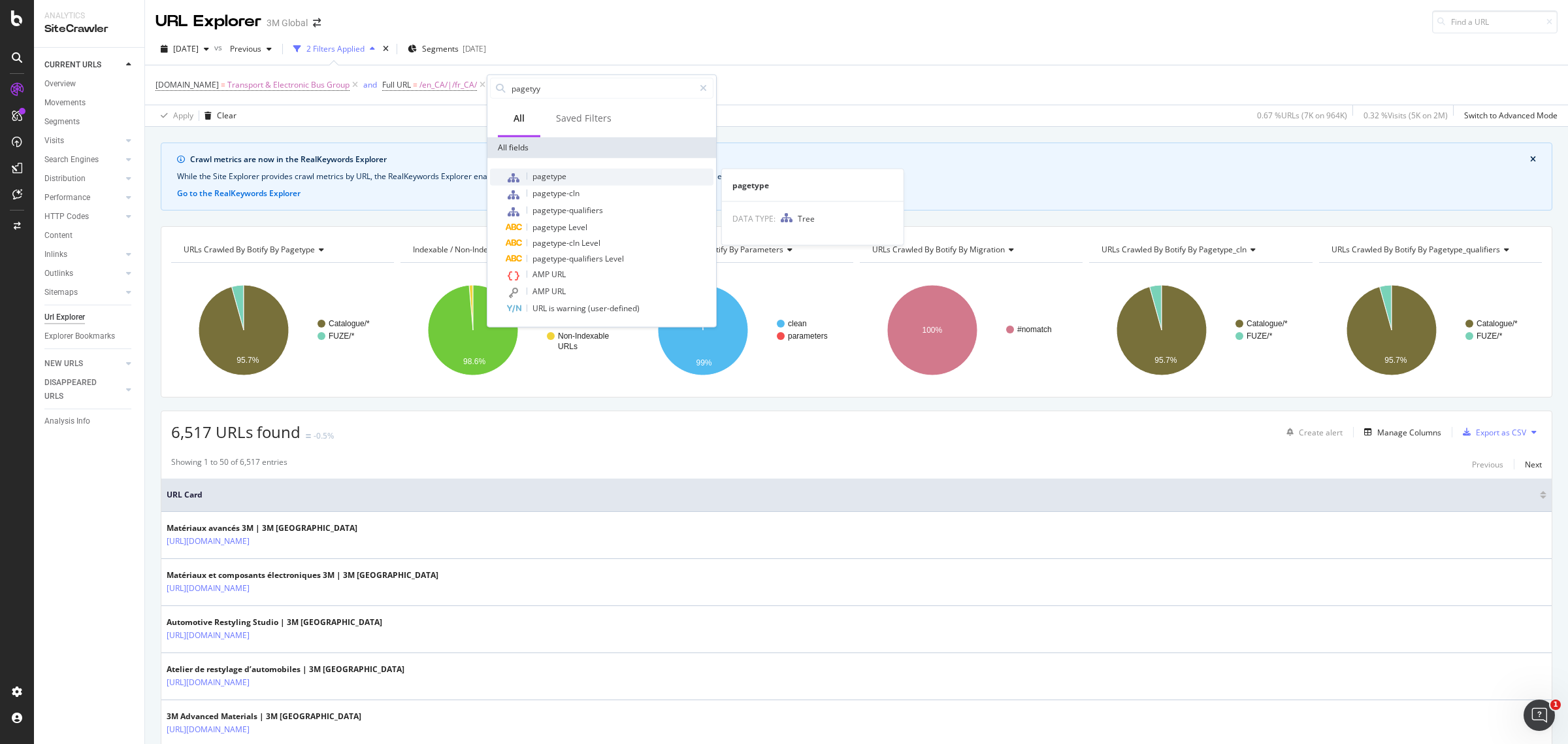
type input "pagetyy"
click at [601, 178] on div "pagetype" at bounding box center [609, 177] width 208 height 17
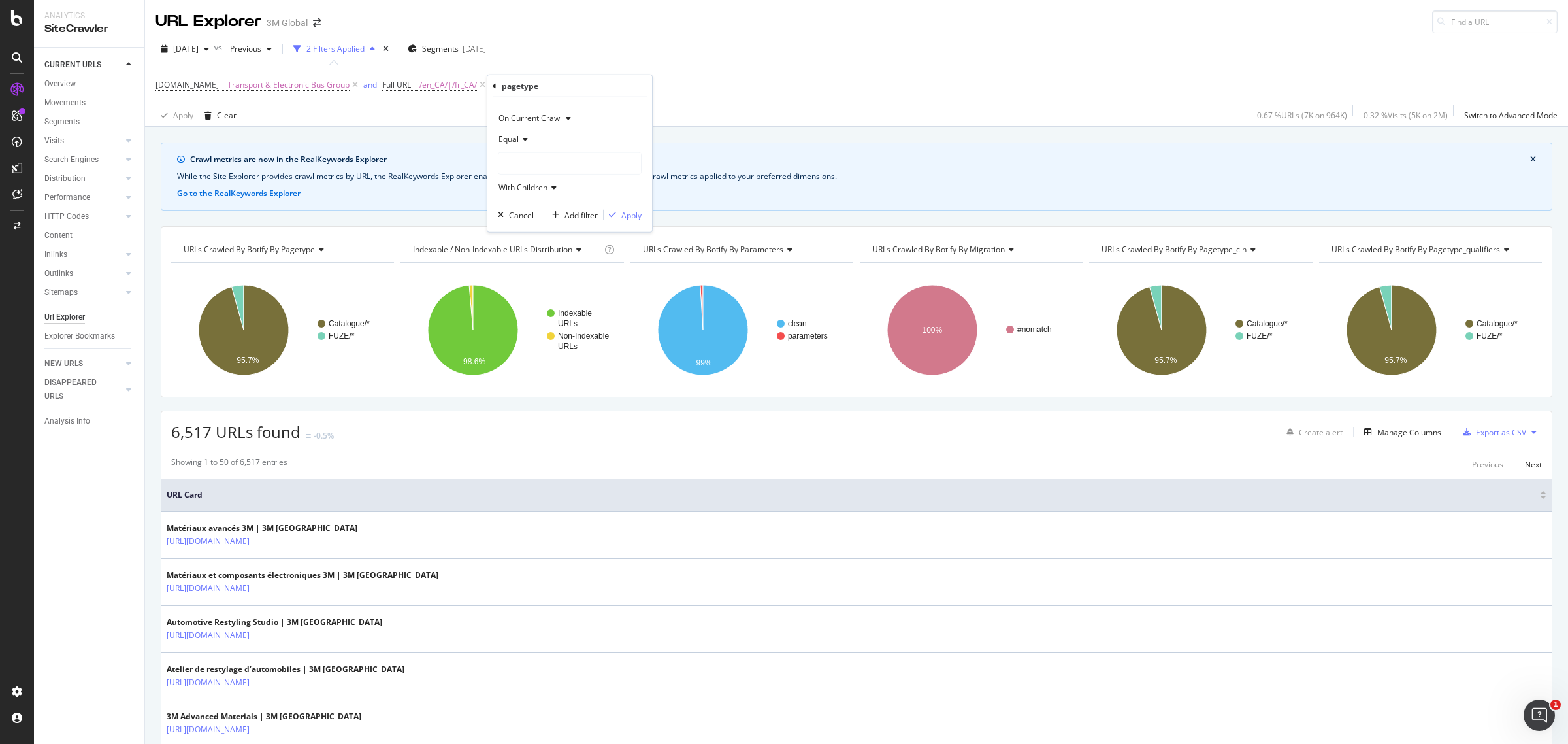
click at [584, 164] on div at bounding box center [569, 163] width 142 height 21
click at [510, 187] on div "Catalogue 846,702 URLS Select" at bounding box center [571, 188] width 140 height 14
click at [505, 187] on icon at bounding box center [507, 188] width 5 height 8
click at [0, 0] on span "Select" at bounding box center [0, 0] width 0 height 0
click at [634, 214] on div "Apply" at bounding box center [631, 214] width 21 height 11
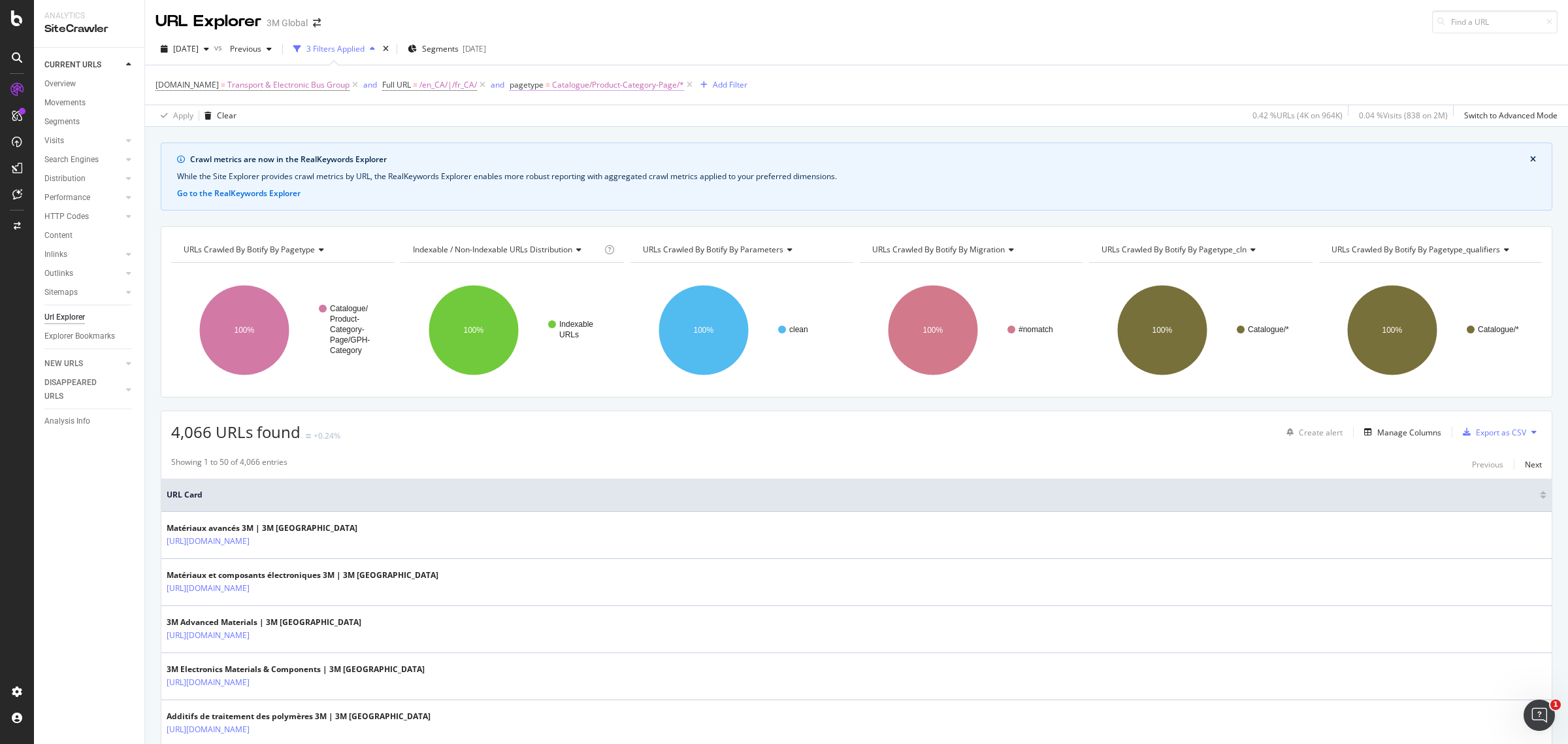
click at [618, 83] on span "Catalogue/Product-Category-Page/*" at bounding box center [618, 84] width 132 height 19
click at [575, 162] on span "Catalogue/Product-Category-Page" at bounding box center [583, 160] width 125 height 11
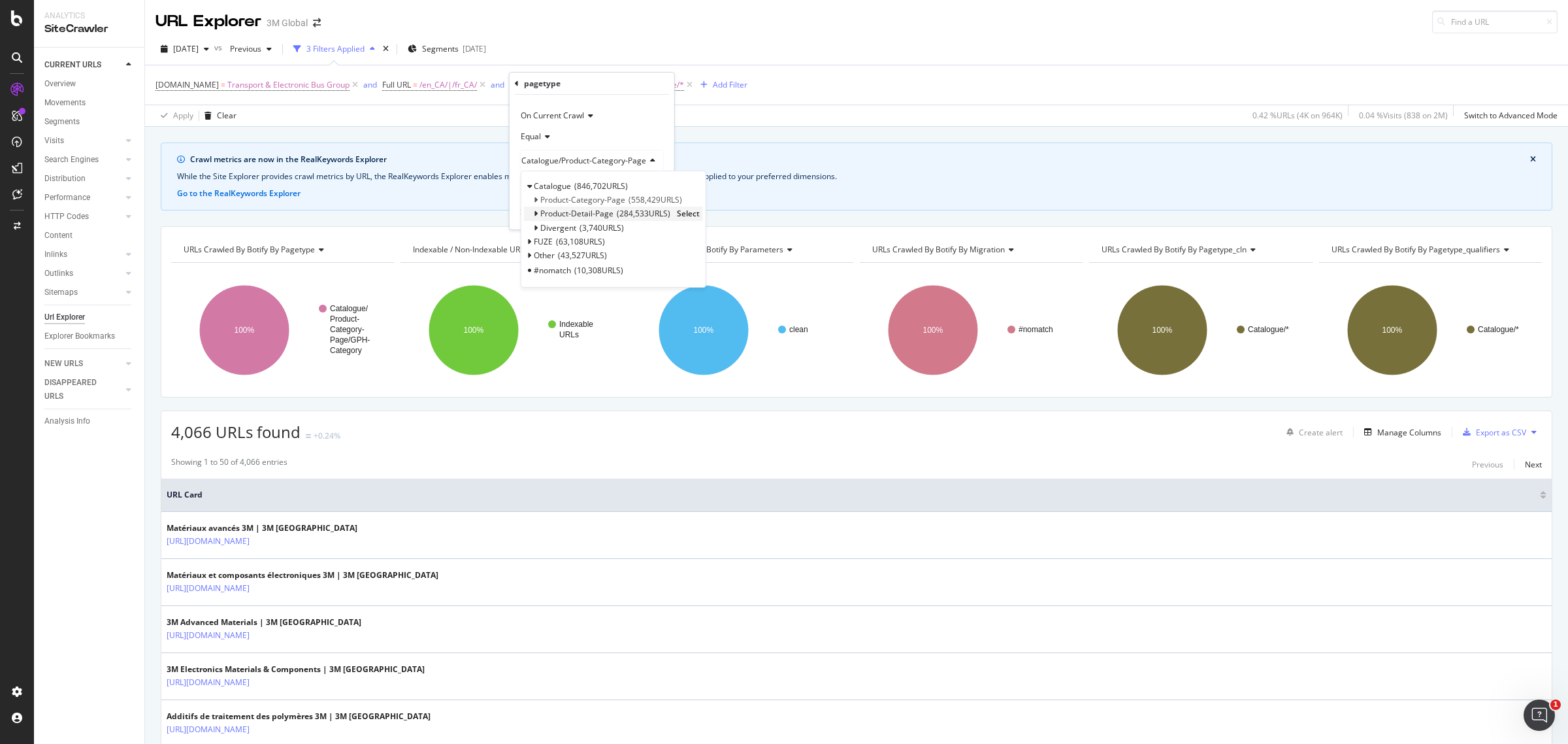
click at [688, 216] on span "Select" at bounding box center [688, 213] width 23 height 11
click at [654, 213] on div "Apply" at bounding box center [653, 212] width 21 height 11
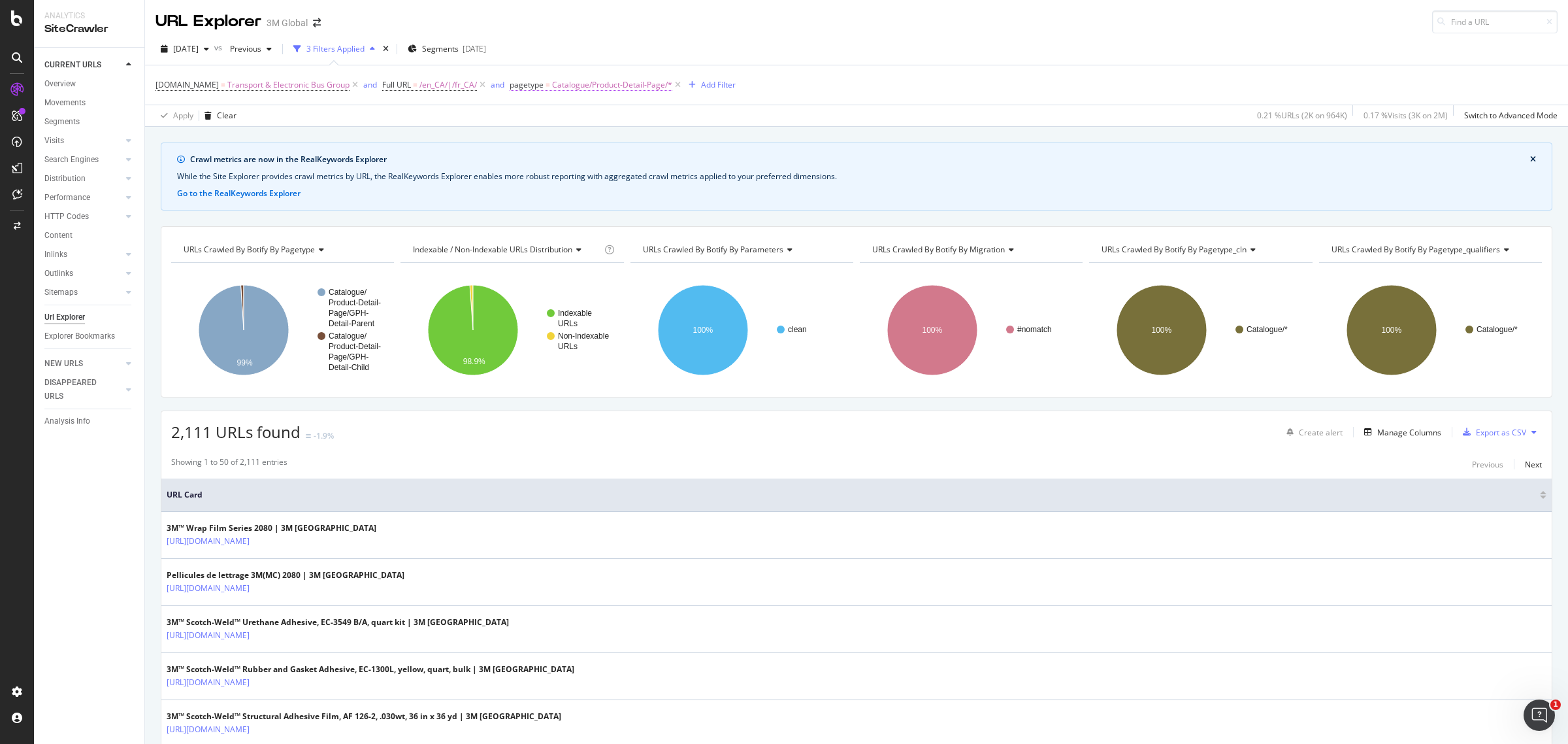
click at [593, 87] on span "Catalogue/Product-Detail-Page/*" at bounding box center [612, 84] width 121 height 19
click at [621, 159] on span "Catalogue/Product-Detail-Page" at bounding box center [577, 160] width 113 height 11
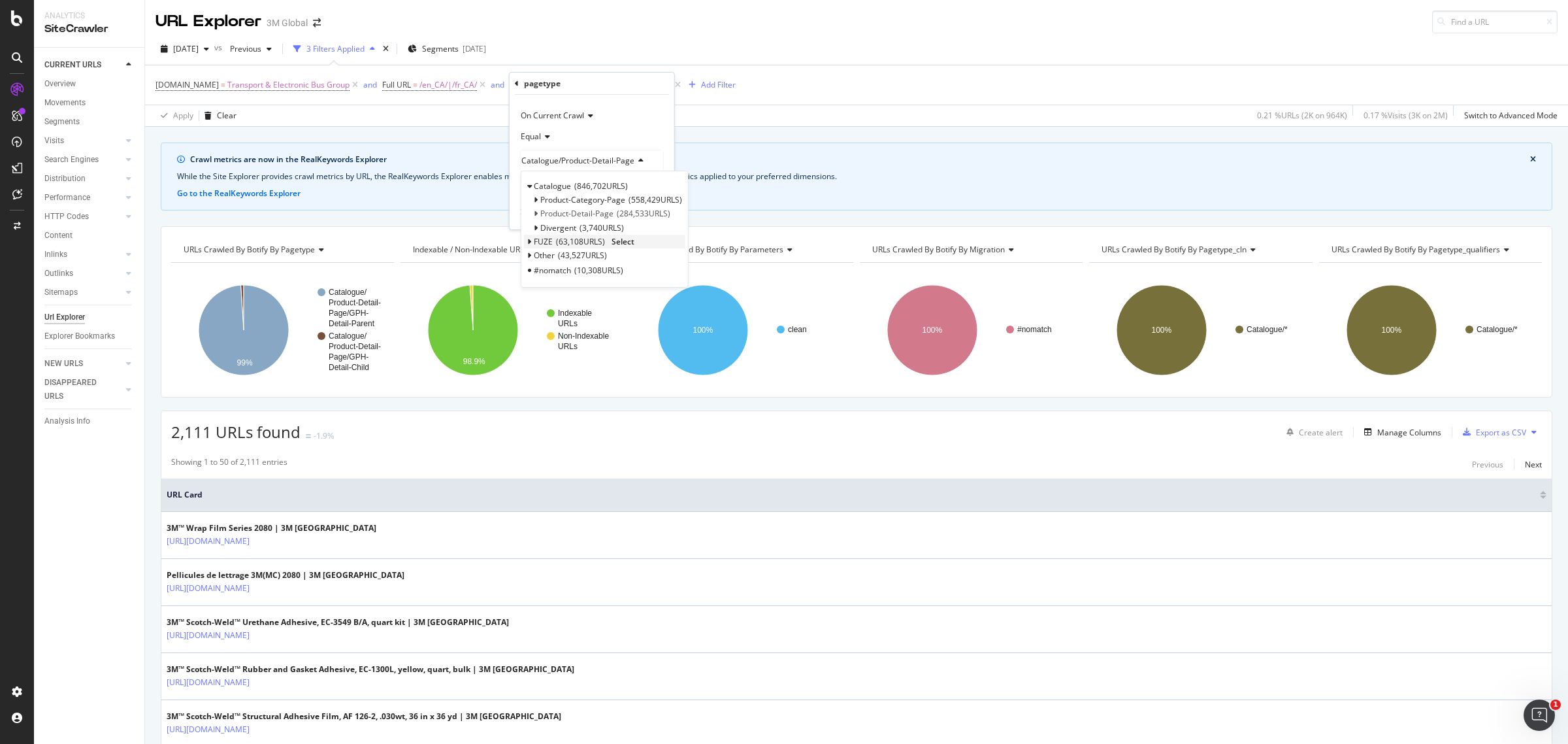
click at [621, 239] on span "Select" at bounding box center [622, 240] width 23 height 11
click at [642, 214] on div "button" at bounding box center [635, 212] width 18 height 8
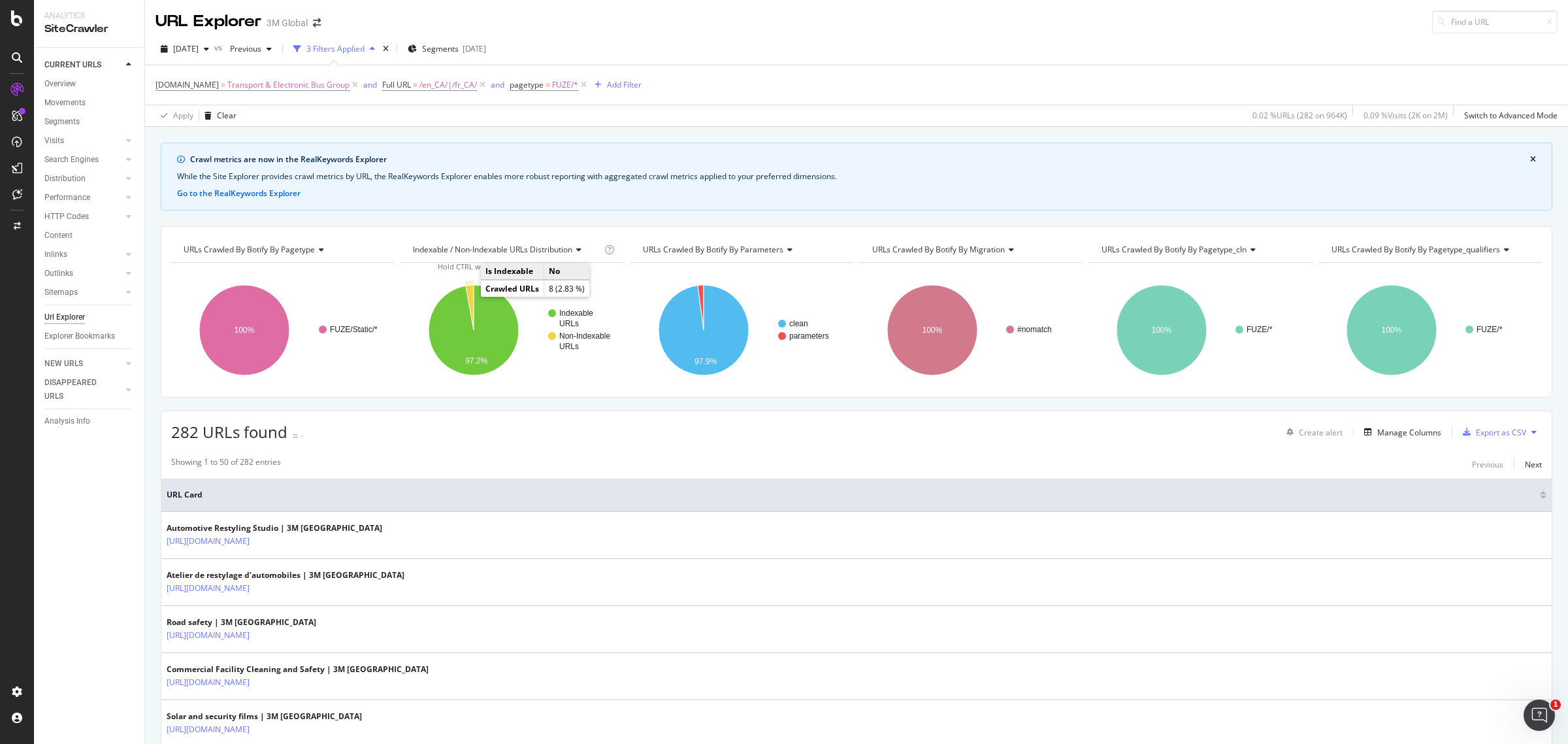
click at [468, 295] on icon "A chart." at bounding box center [470, 307] width 8 height 45
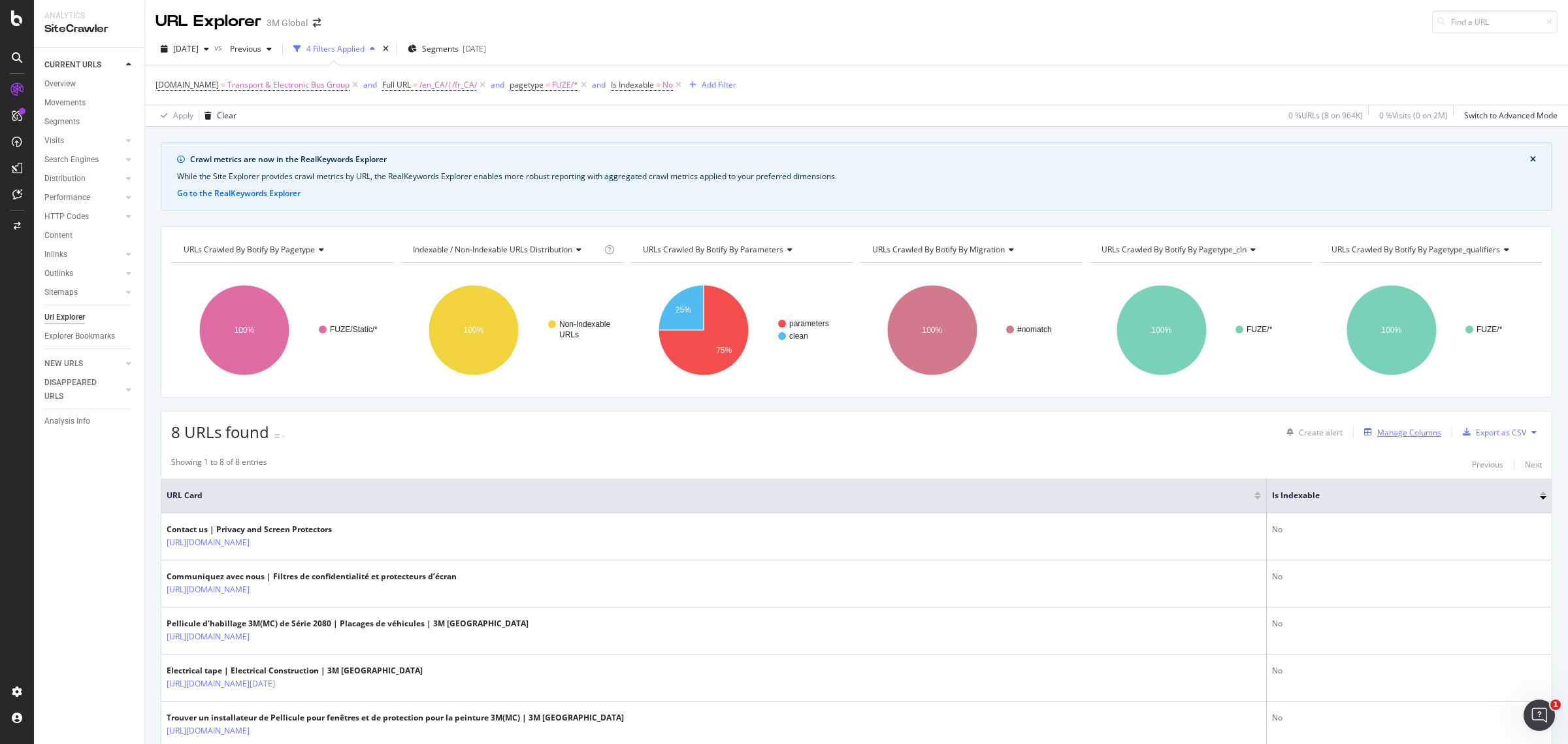
click at [1423, 436] on div "Manage Columns" at bounding box center [1409, 432] width 64 height 11
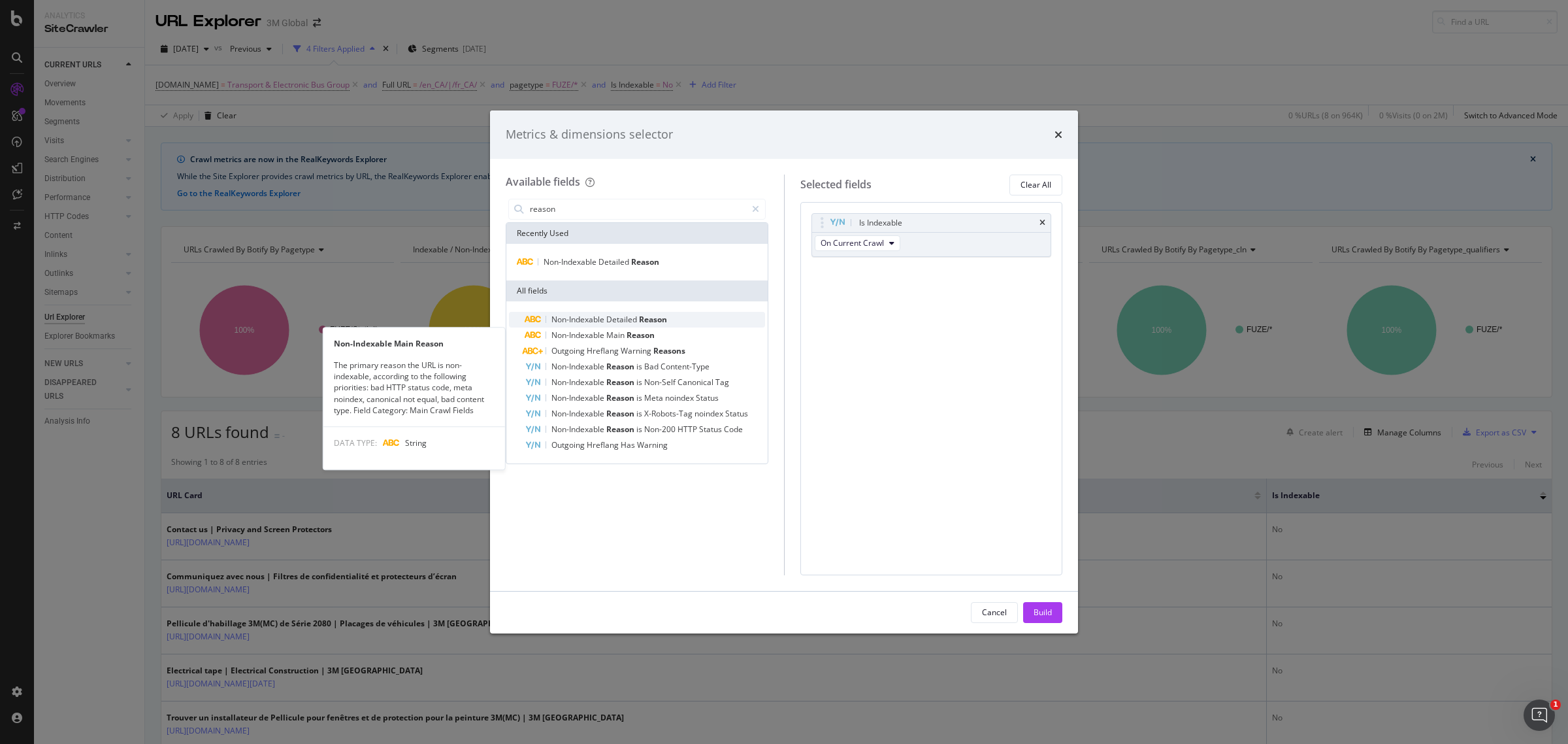
type input "reason"
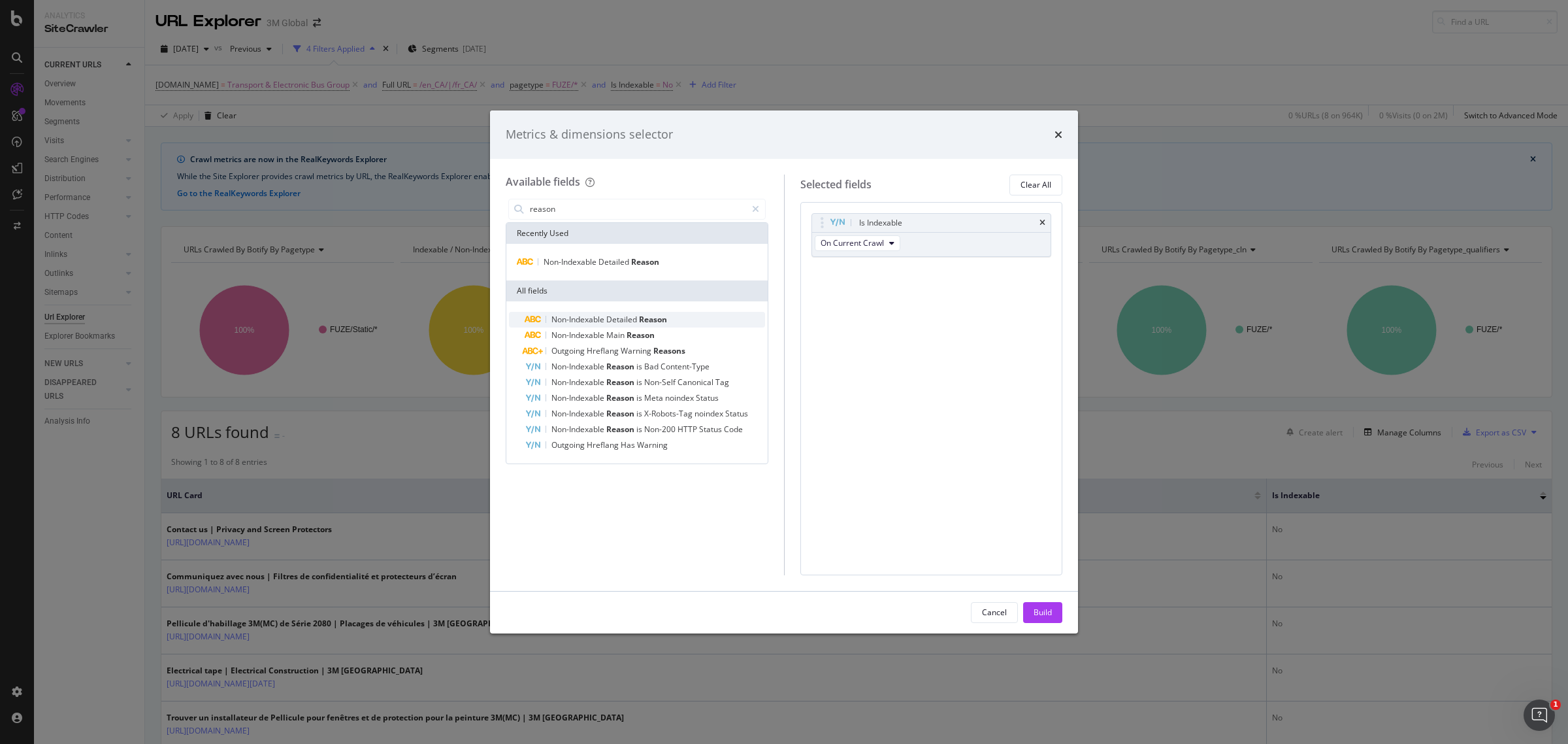
click at [666, 318] on span "Reason" at bounding box center [653, 319] width 28 height 11
click at [1047, 614] on div "Build" at bounding box center [1042, 611] width 19 height 11
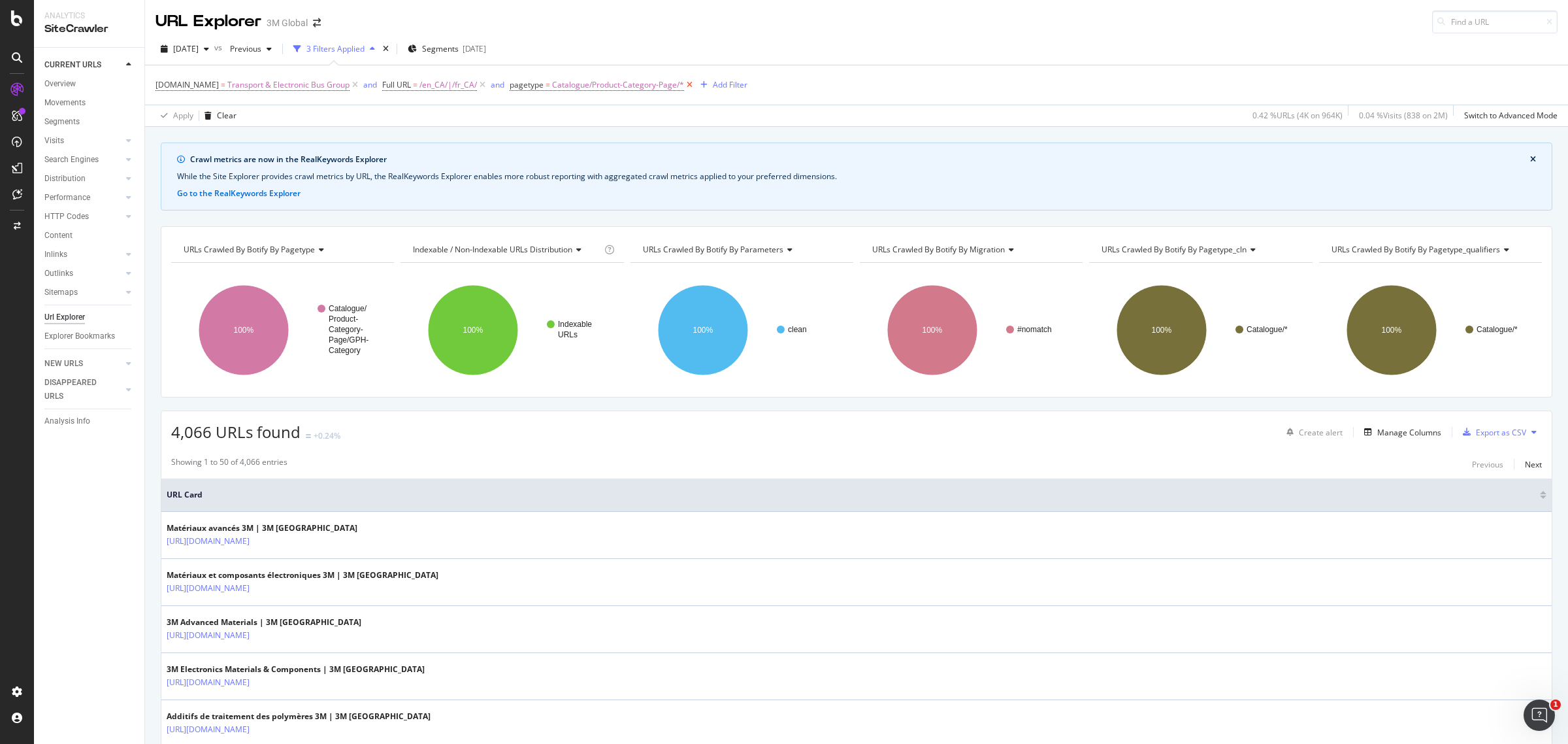
click at [690, 81] on icon at bounding box center [689, 84] width 11 height 13
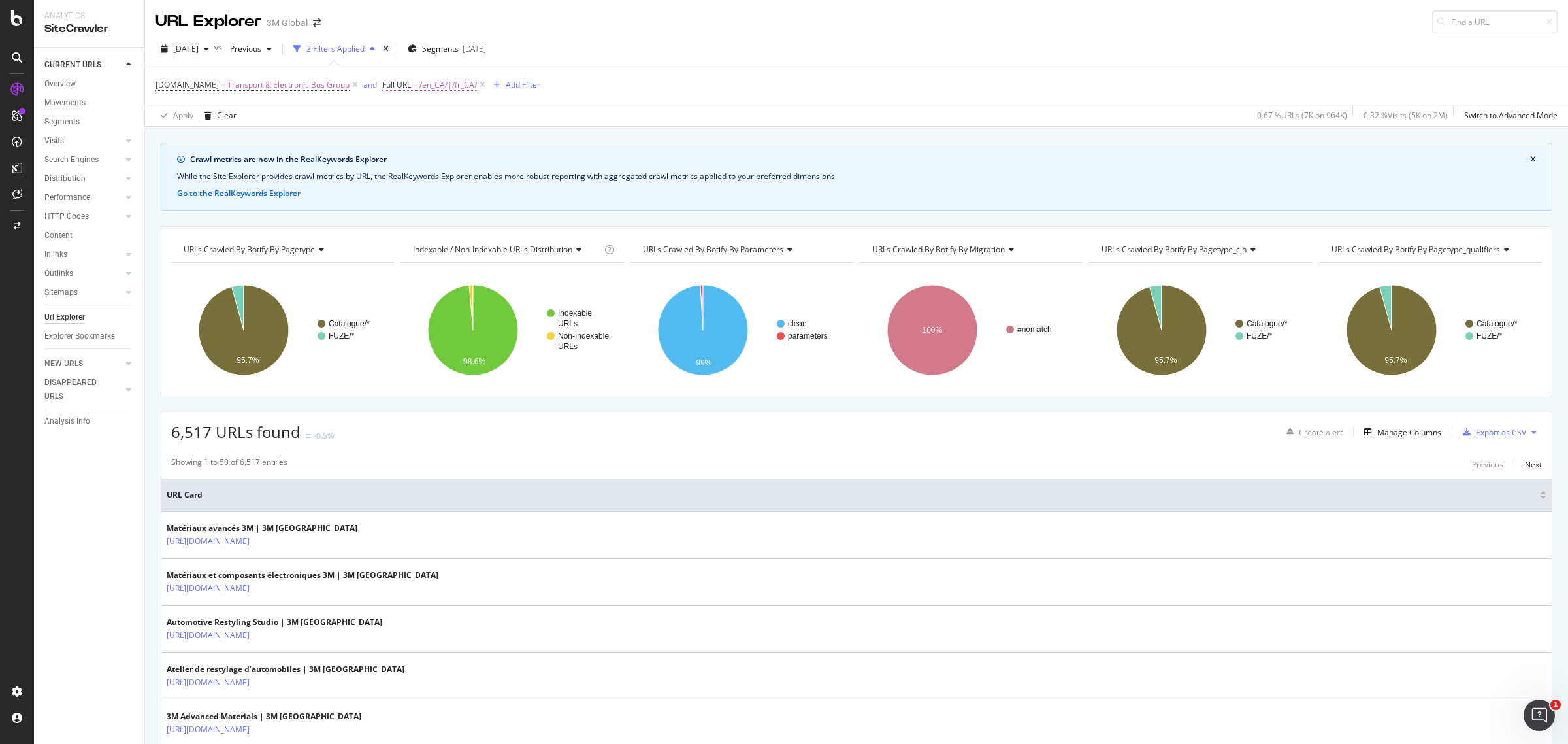
click at [448, 80] on span "/en_CA/|/fr_CA/" at bounding box center [448, 84] width 58 height 19
click at [392, 138] on input "/en_CA/|/fr_CA/" at bounding box center [453, 138] width 124 height 21
type input "/en_us/|/en_CA/|/fr_CA/"
click at [528, 165] on div "Apply" at bounding box center [524, 166] width 21 height 11
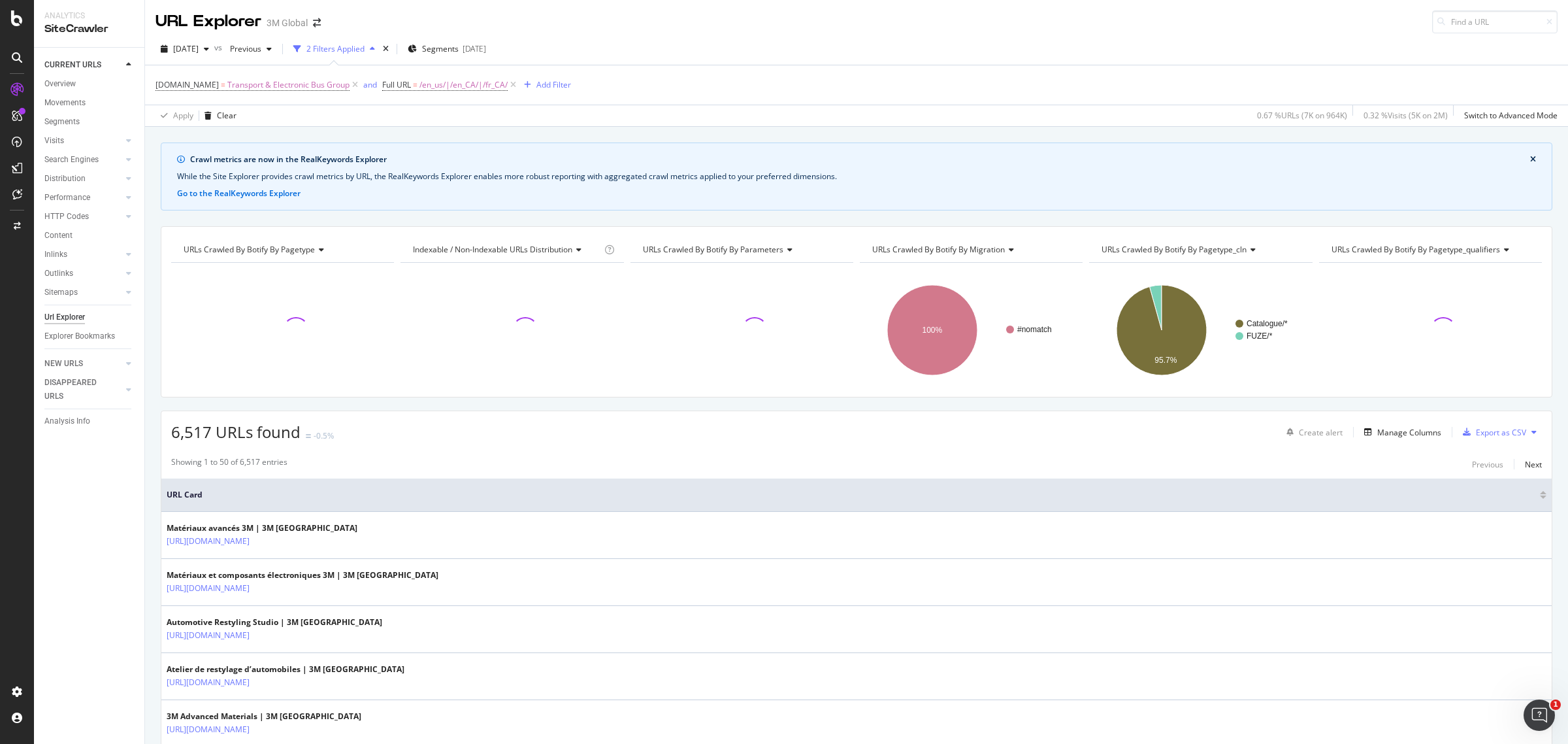
click at [1362, 36] on div "2025 Oct. 5th vs Previous 2 Filters Applied Segments 2025-08-12 DCSext.Business…" at bounding box center [857, 80] width 1423 height 93
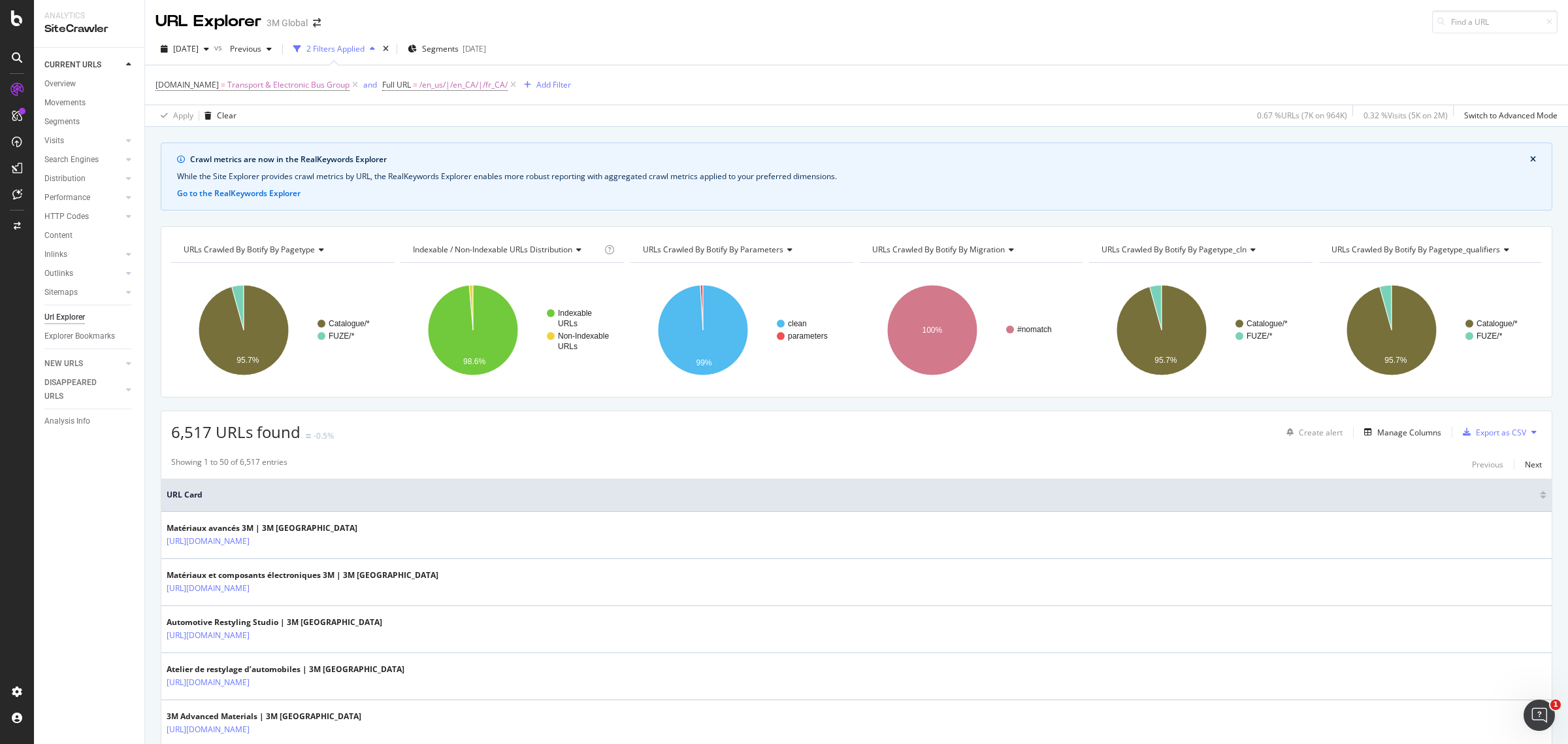
click at [845, 95] on div "DCSext.Business = Transport & Electronic Bus Group and Full URL = /en_us/|/en_C…" at bounding box center [856, 85] width 1402 height 39
click at [910, 95] on div "DCSext.Business = Transport & Electronic Bus Group and Full URL = /en_us/|/en_C…" at bounding box center [856, 85] width 1402 height 39
